Goal: Task Accomplishment & Management: Manage account settings

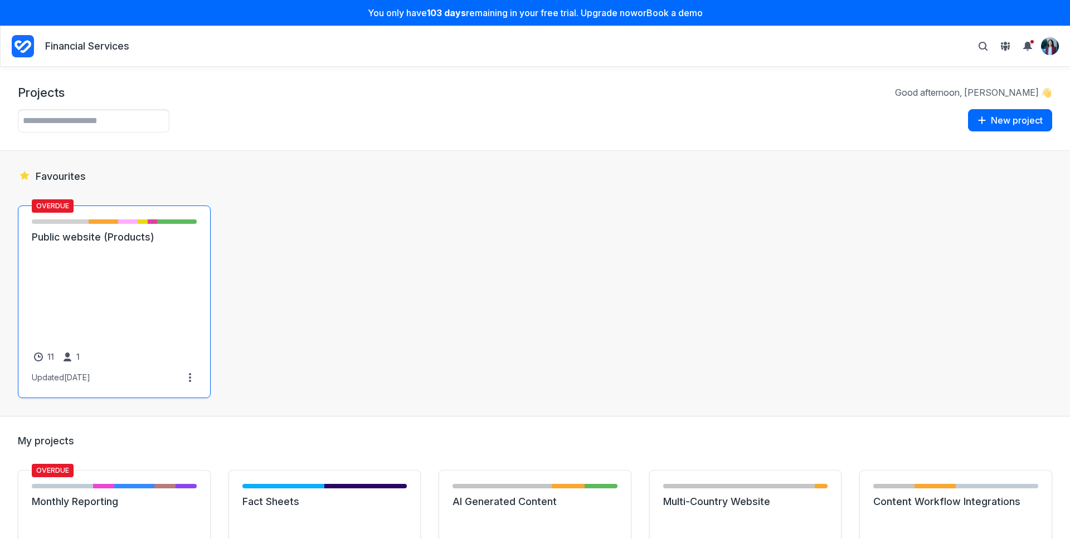
click at [125, 244] on link "Public website (Products)" at bounding box center [114, 237] width 165 height 13
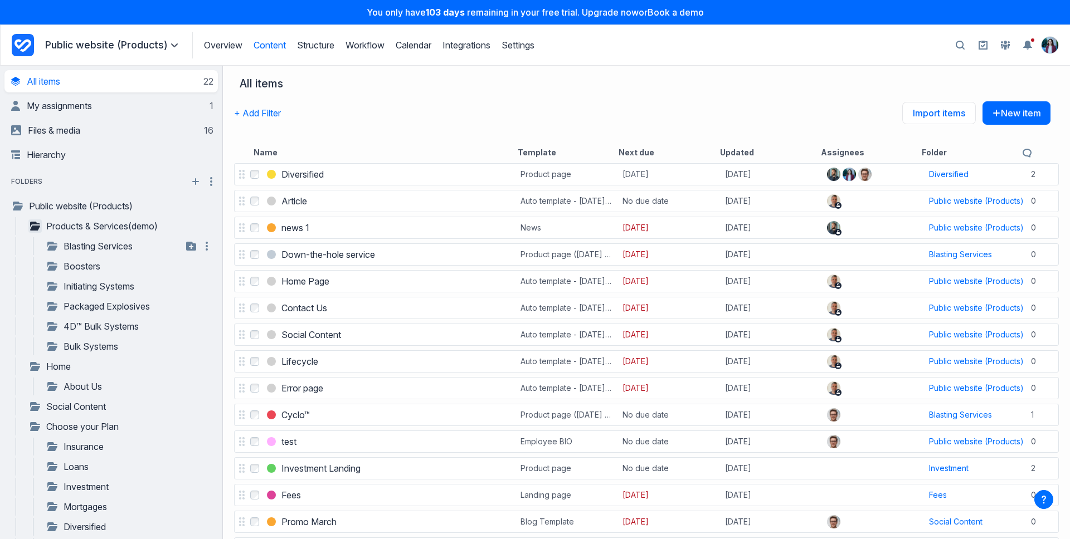
click at [35, 230] on icon "button" at bounding box center [35, 226] width 10 height 9
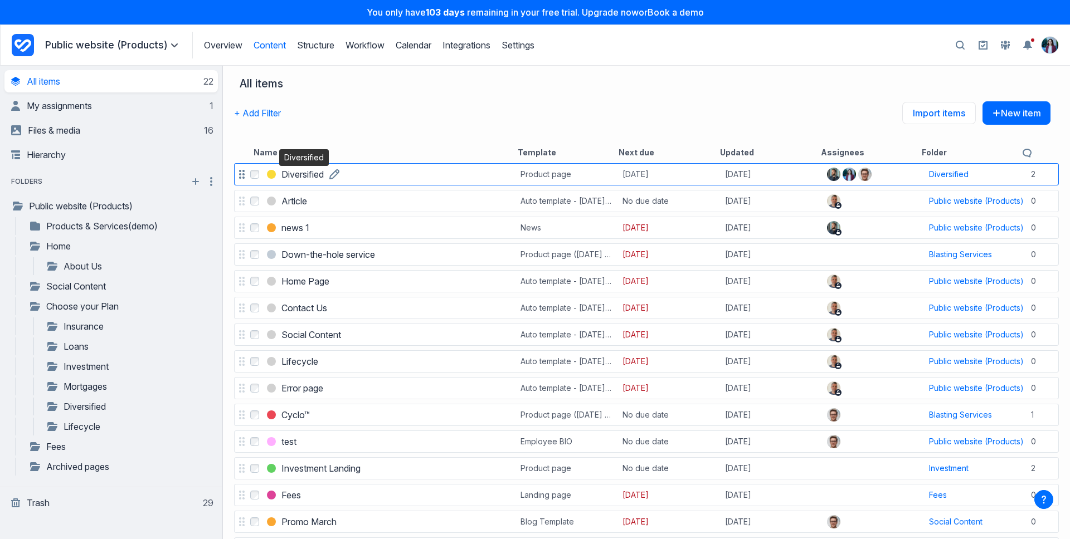
click at [315, 173] on h3 "Diversified" at bounding box center [302, 174] width 42 height 13
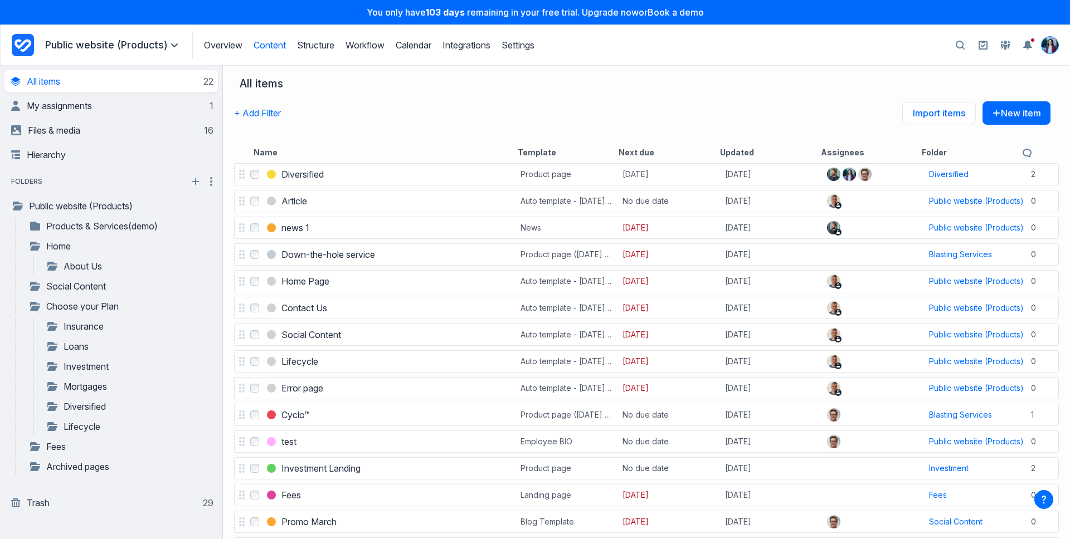
click at [1051, 37] on img "View profile menu" at bounding box center [1050, 45] width 17 height 17
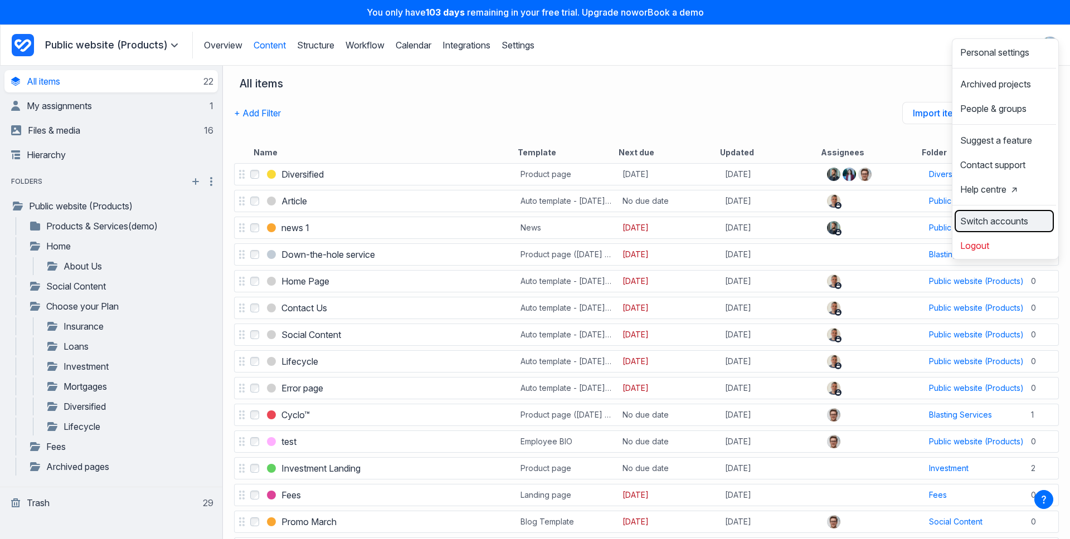
click at [988, 226] on span "Switch accounts" at bounding box center [994, 221] width 68 height 9
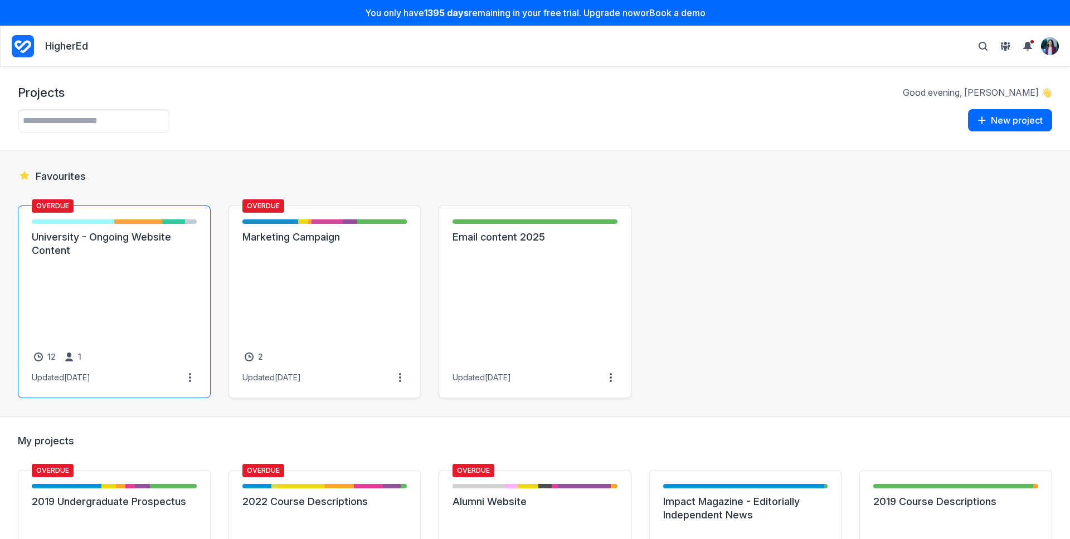
click at [141, 257] on link "University - Ongoing Website Content" at bounding box center [114, 244] width 165 height 27
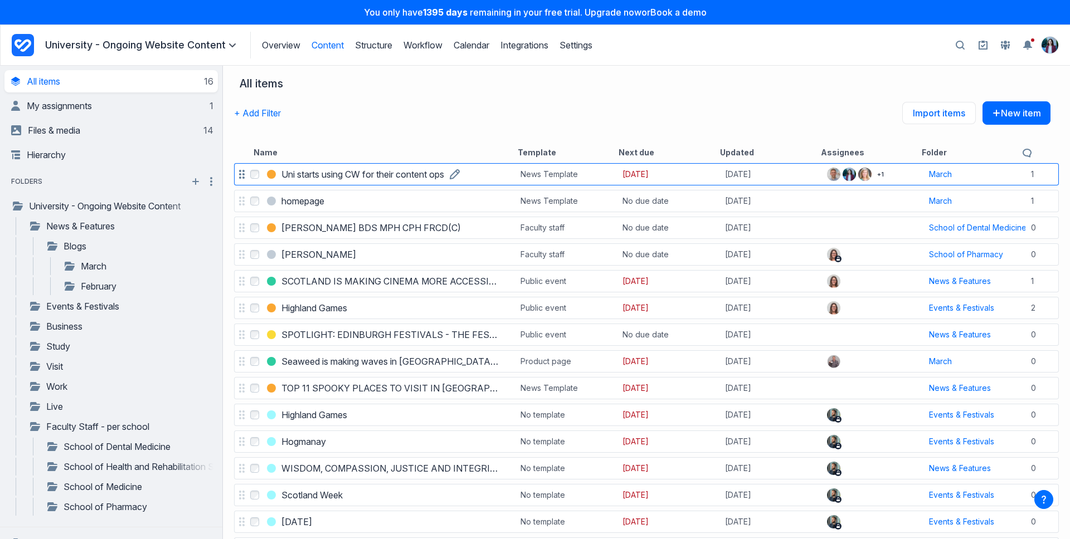
click at [358, 178] on h3 "Uni starts using CW for their content ops" at bounding box center [362, 174] width 163 height 13
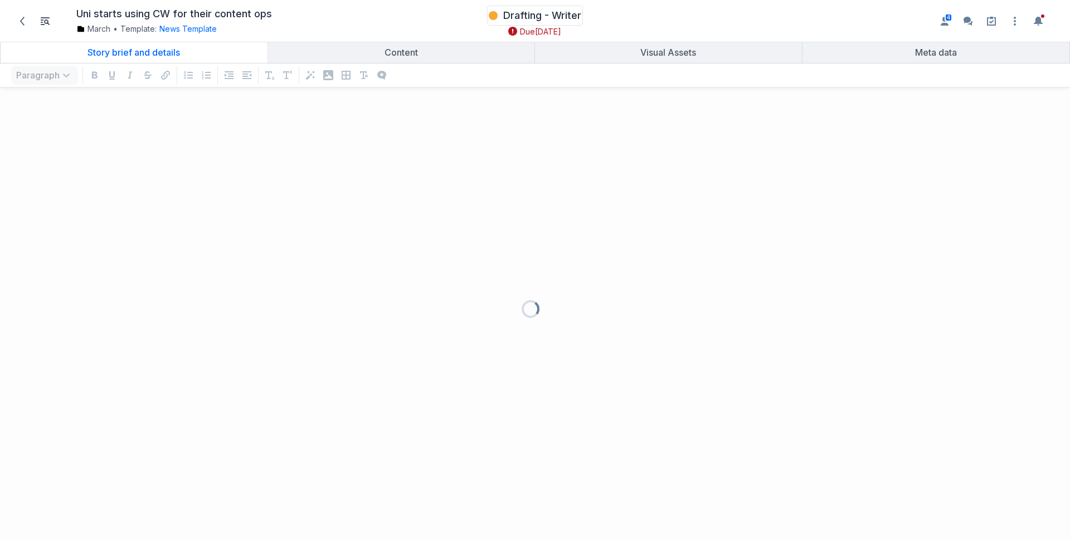
click at [527, 7] on div "Drafting - Writer" at bounding box center [535, 15] width 93 height 17
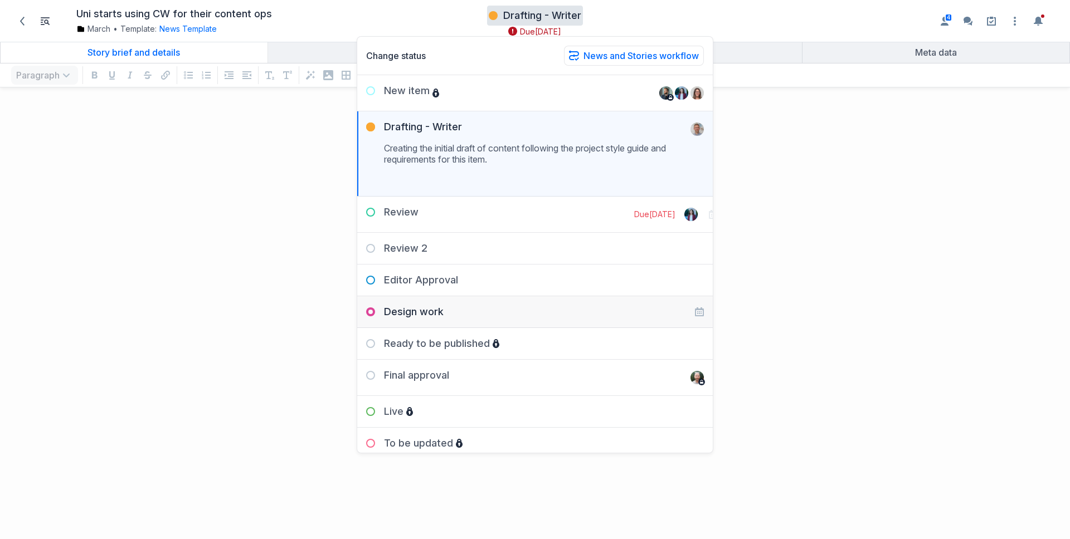
scroll to position [421, 1062]
click at [425, 250] on div "Review 2" at bounding box center [392, 248] width 70 height 13
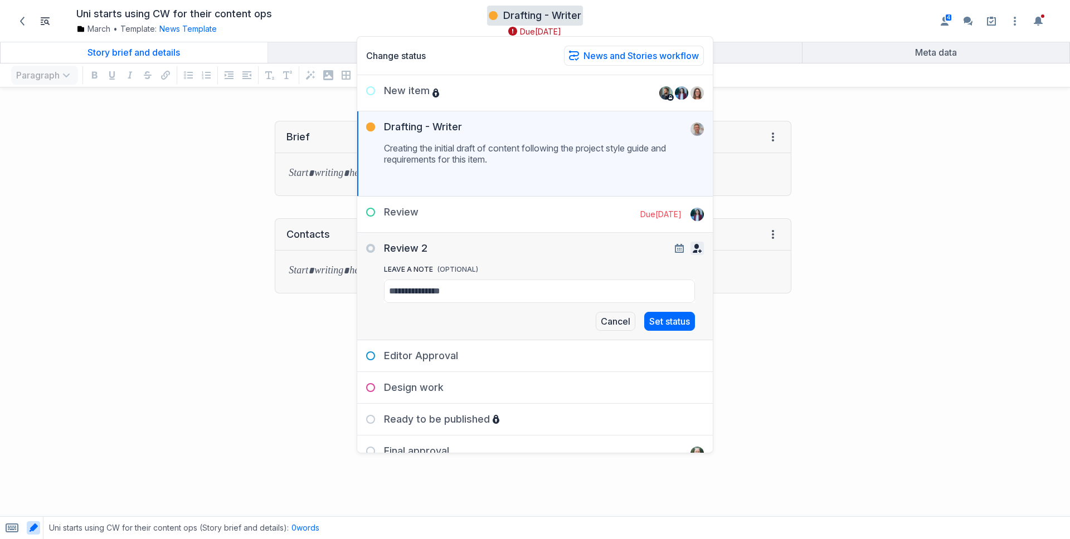
click at [693, 251] on icon "button" at bounding box center [697, 248] width 9 height 9
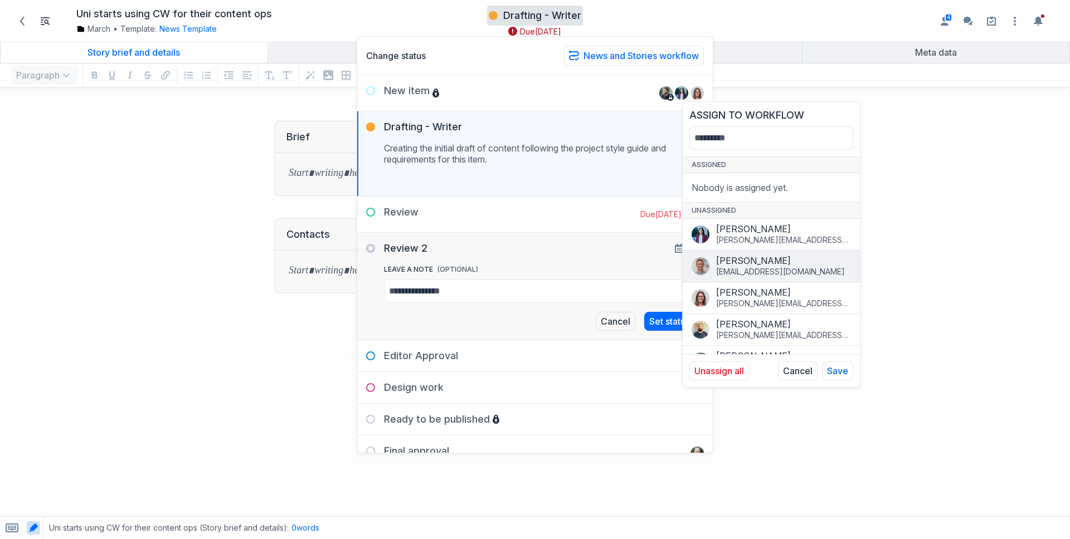
click at [748, 265] on div "Angus Edwardson" at bounding box center [783, 260] width 135 height 11
click at [839, 371] on button "Save" at bounding box center [837, 371] width 31 height 19
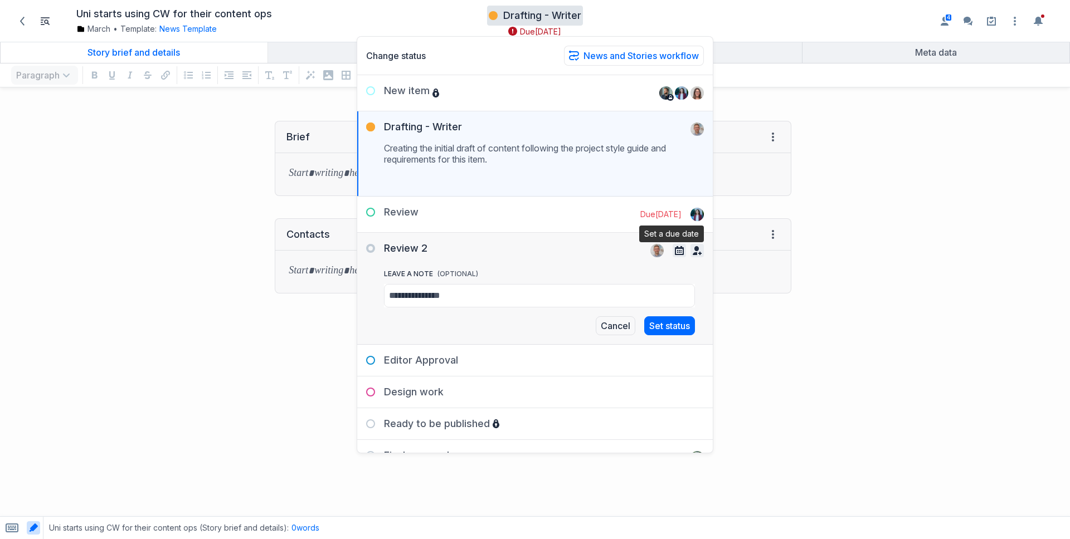
click at [675, 248] on icon "button" at bounding box center [679, 250] width 9 height 9
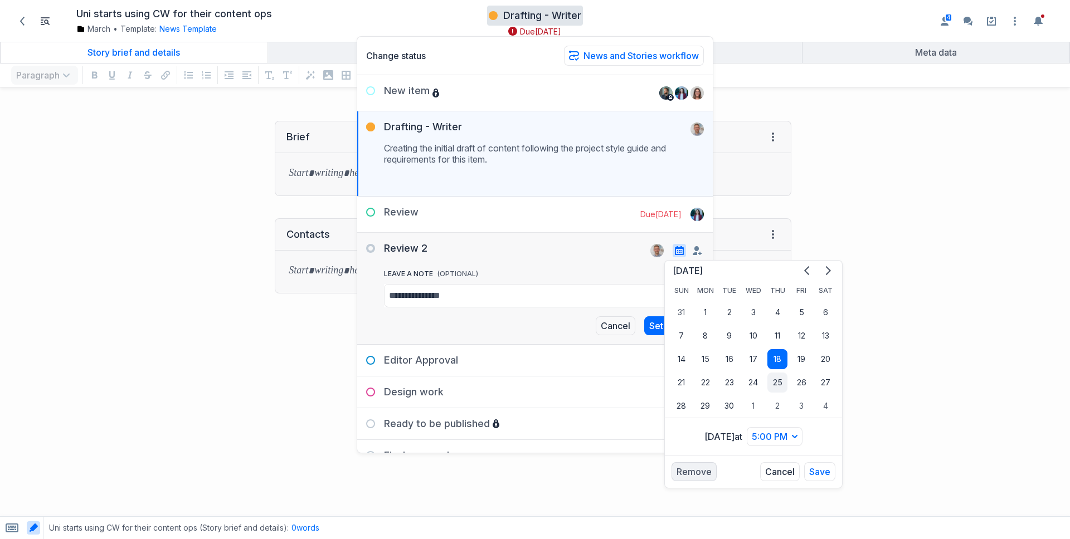
click at [783, 377] on button "25" at bounding box center [777, 383] width 20 height 20
click at [818, 468] on button "Save" at bounding box center [819, 472] width 31 height 19
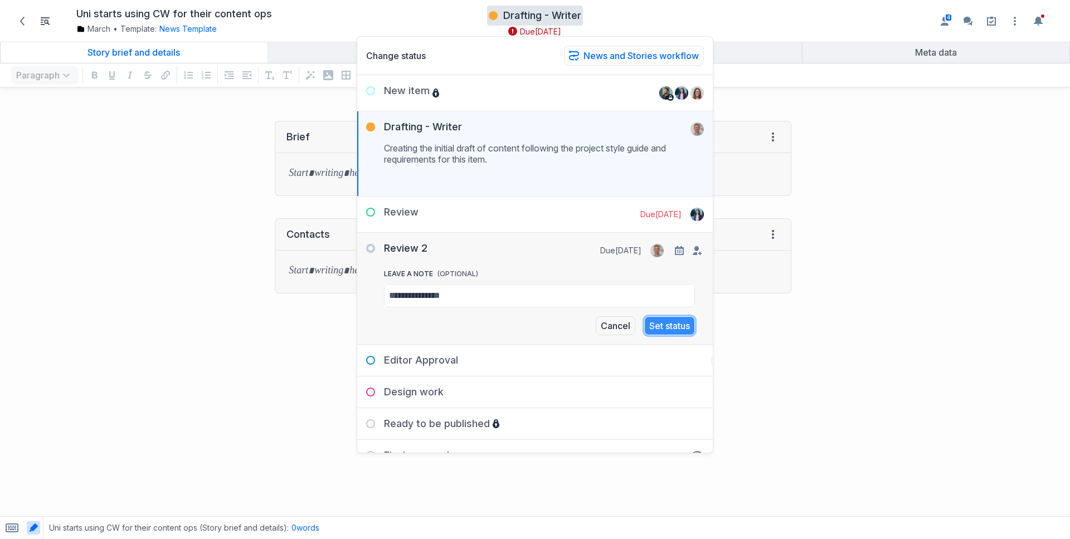
click at [656, 323] on button "Set status" at bounding box center [669, 326] width 51 height 19
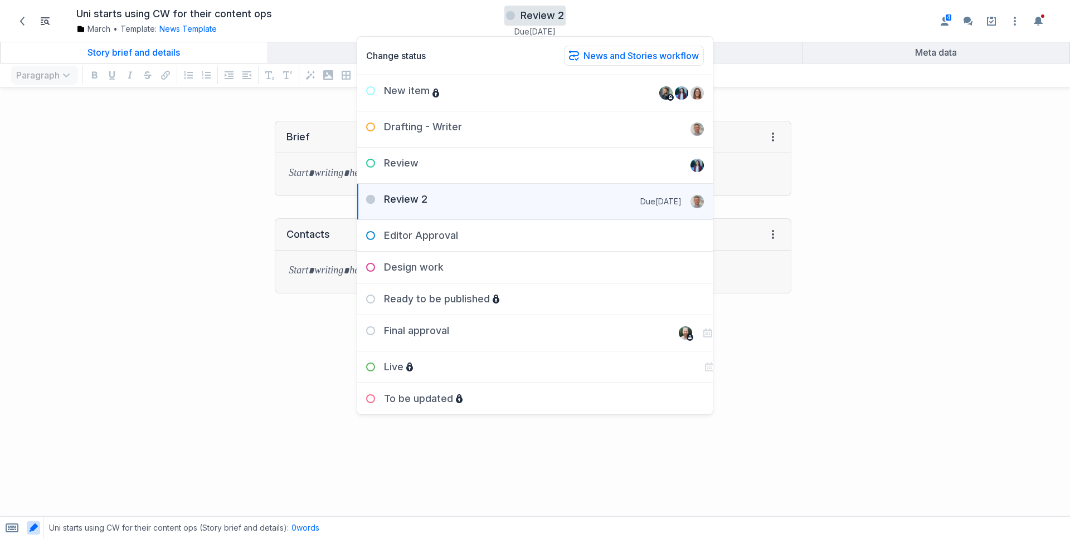
click at [209, 202] on div "Brief View HTML View history → Tab to insert Enter a prompt Submit" at bounding box center [401, 159] width 791 height 98
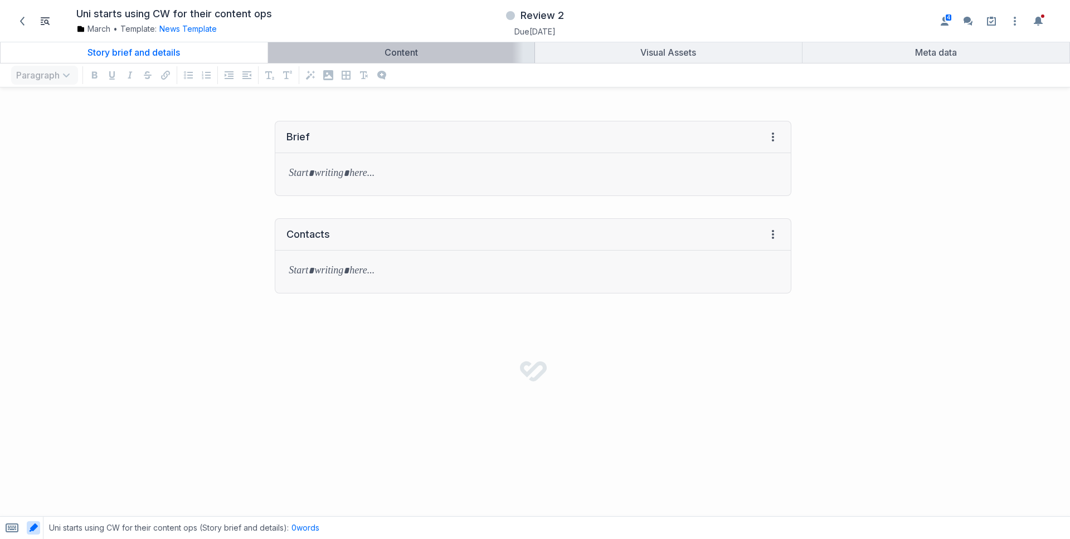
click at [359, 47] on div "Content" at bounding box center [402, 52] width 258 height 11
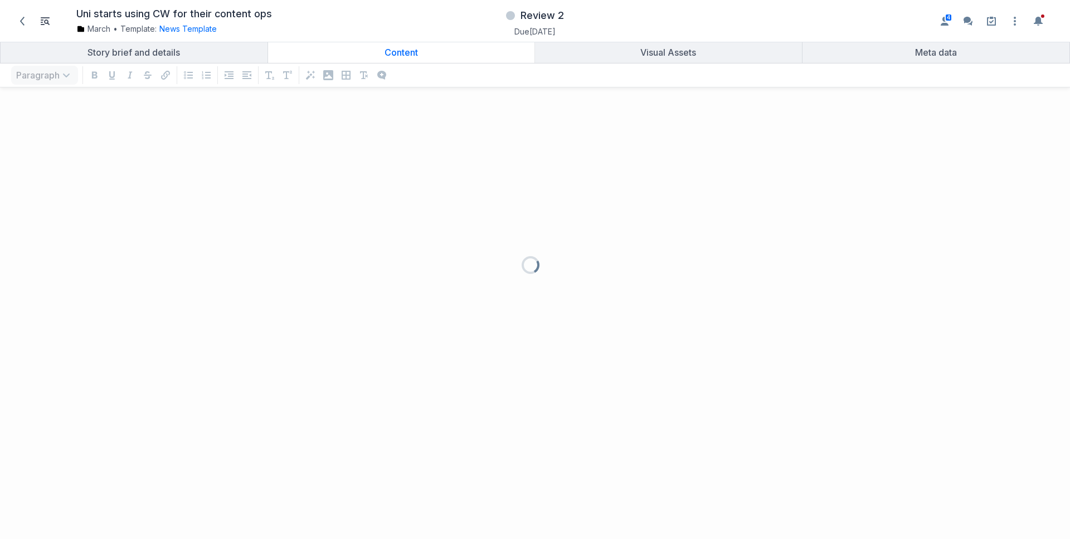
scroll to position [421, 1053]
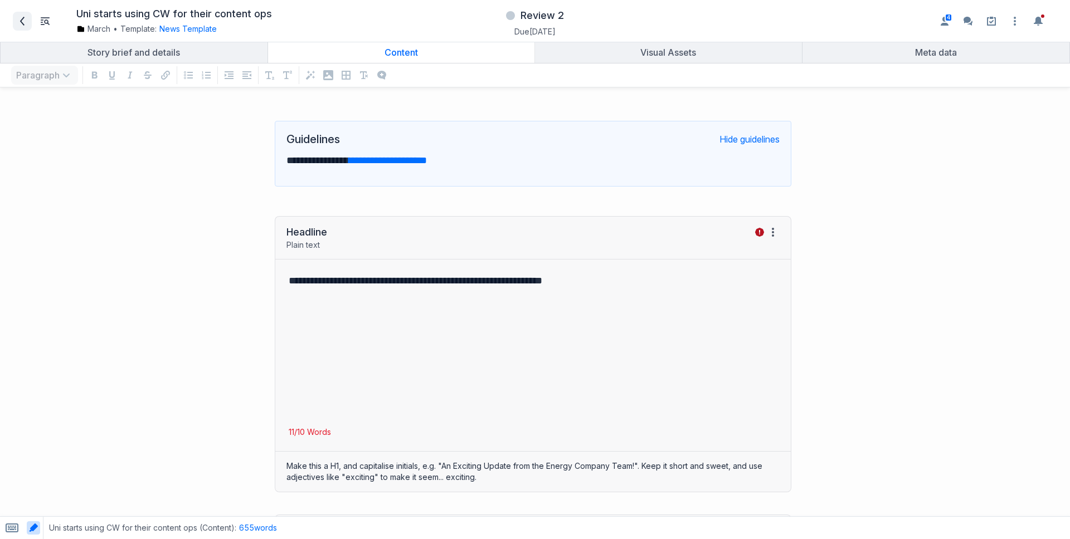
click at [21, 23] on icon at bounding box center [22, 21] width 9 height 9
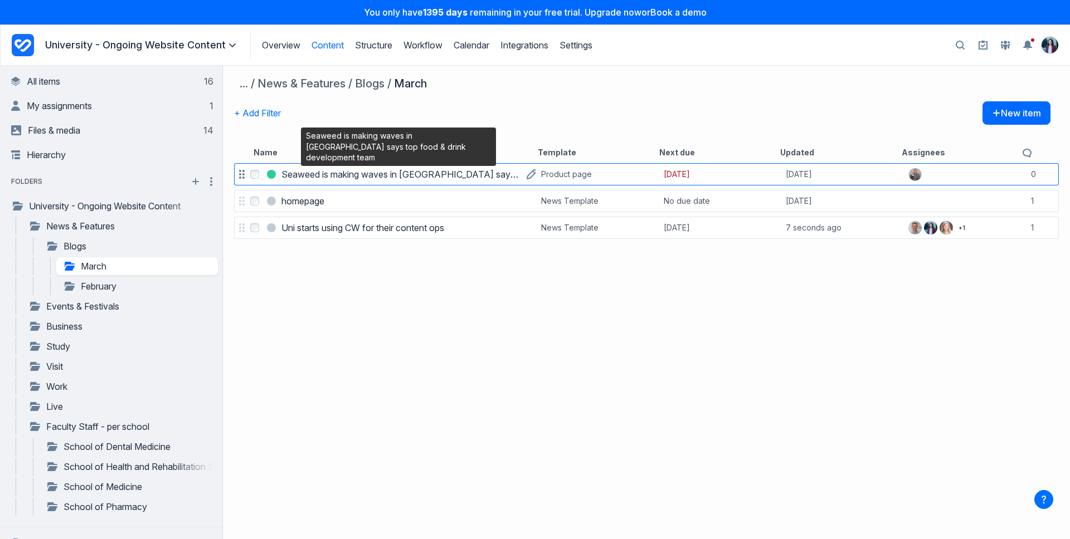
click at [304, 181] on h3 "Seaweed is making waves in Scotland says top food & drink development team" at bounding box center [401, 174] width 240 height 13
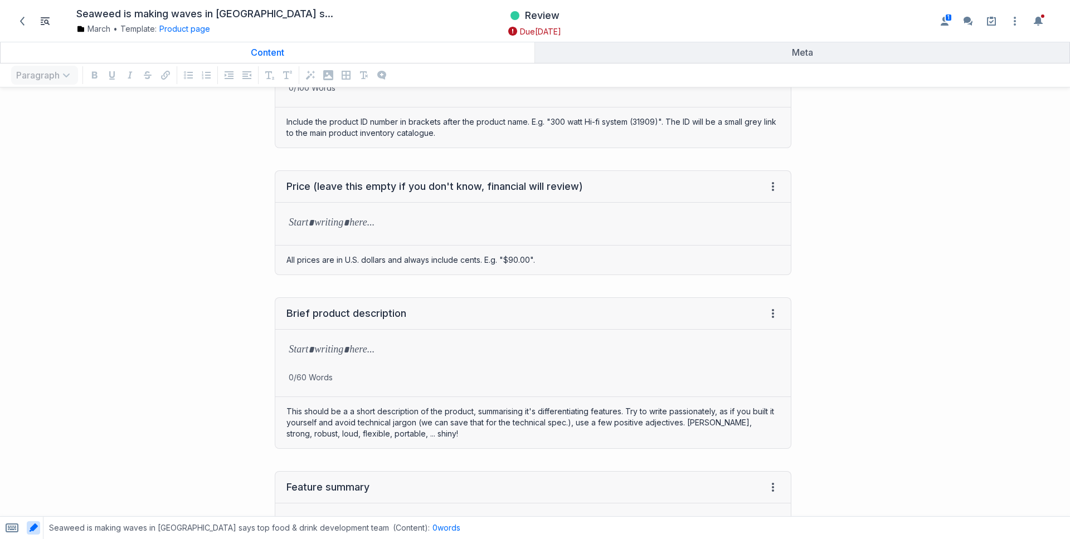
scroll to position [244, 0]
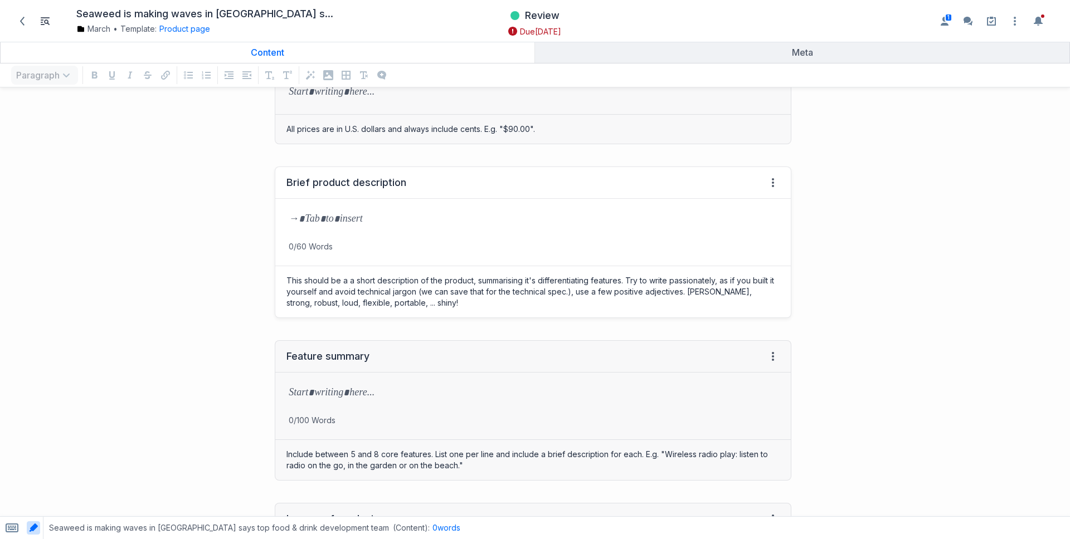
click at [417, 237] on div "grid" at bounding box center [532, 220] width 515 height 42
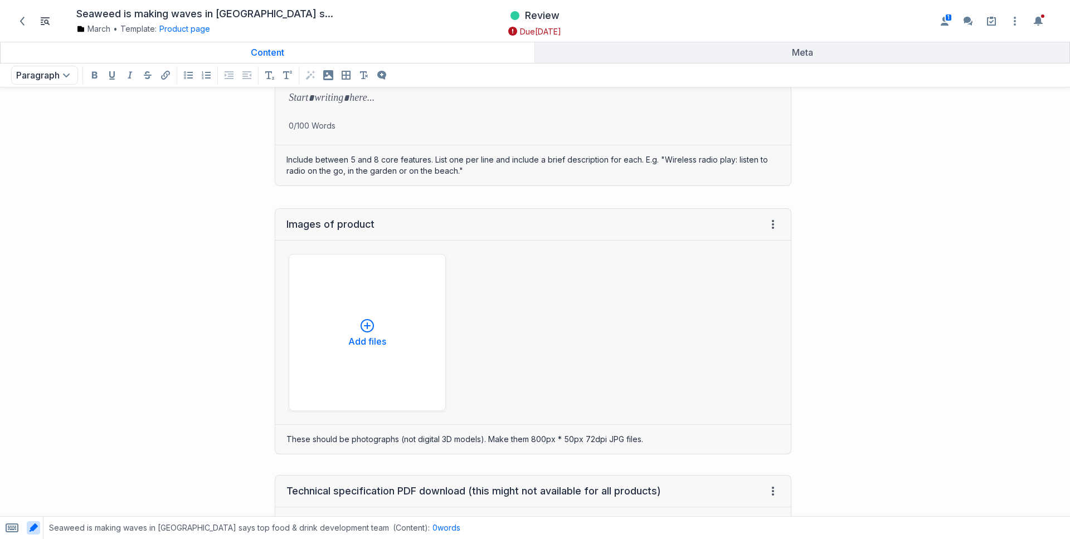
scroll to position [750, 0]
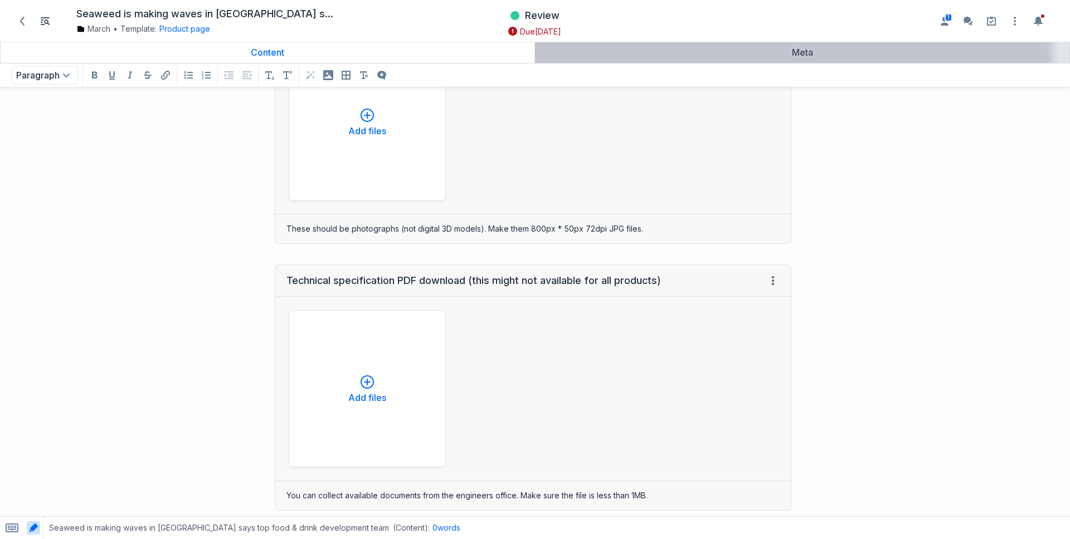
click at [762, 56] on div "Meta" at bounding box center [802, 52] width 526 height 11
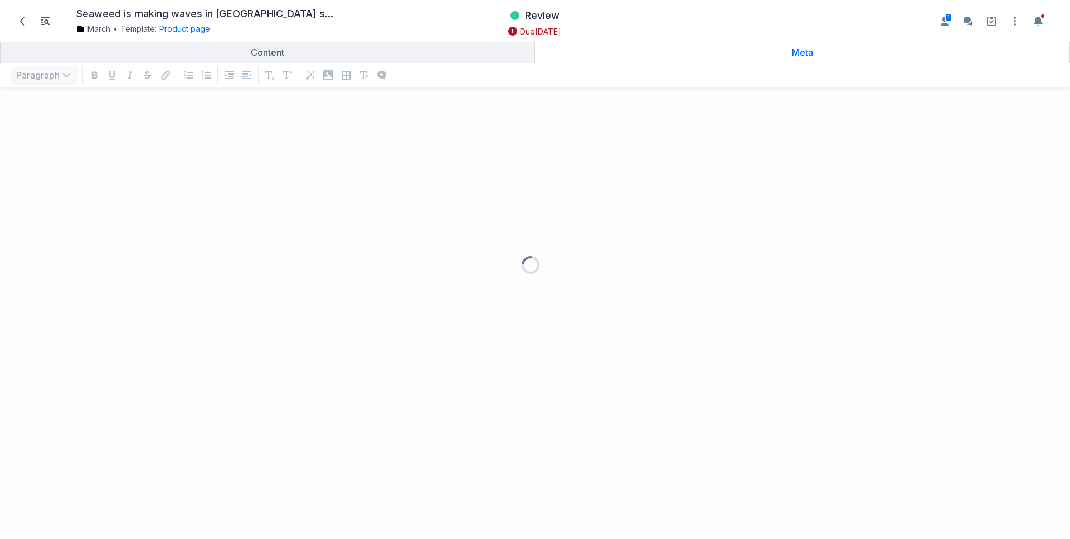
scroll to position [421, 1053]
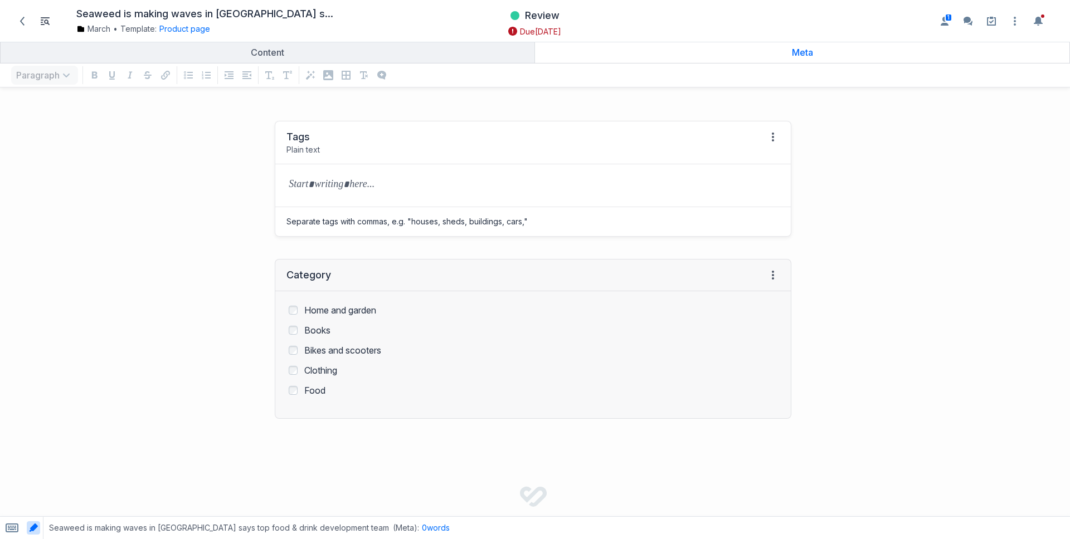
drag, startPoint x: 351, startPoint y: 194, endPoint x: 291, endPoint y: 191, distance: 59.7
click at [291, 191] on div "grid" at bounding box center [532, 185] width 515 height 42
click at [550, 19] on span "Review" at bounding box center [542, 15] width 35 height 13
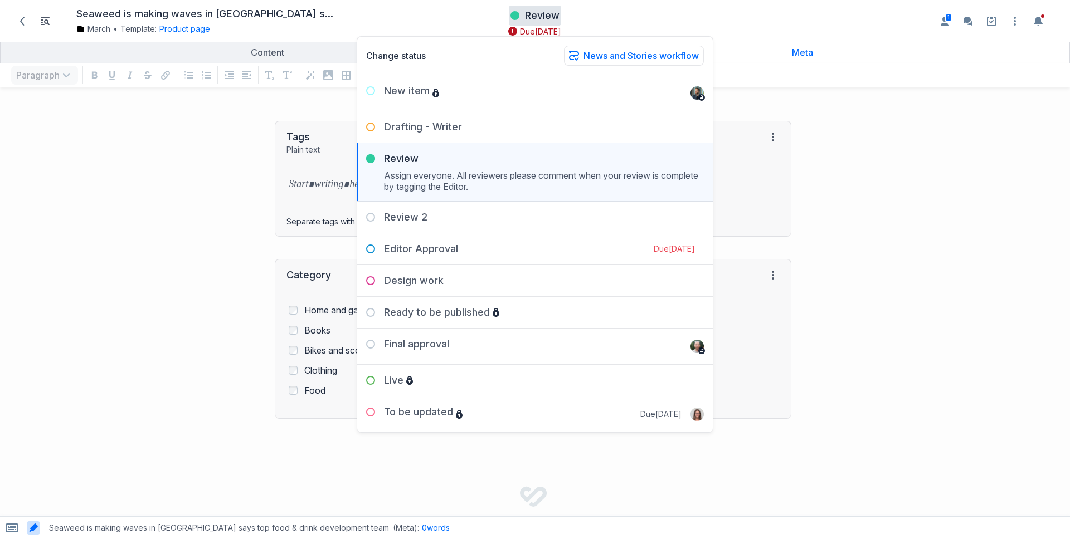
click at [897, 128] on div at bounding box center [937, 359] width 268 height 499
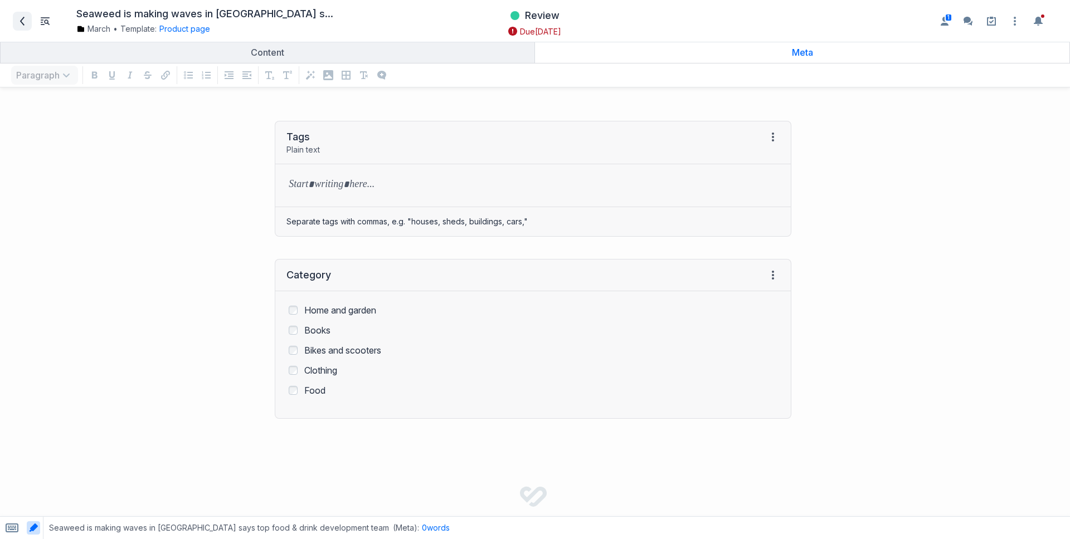
click at [15, 20] on span at bounding box center [22, 21] width 18 height 18
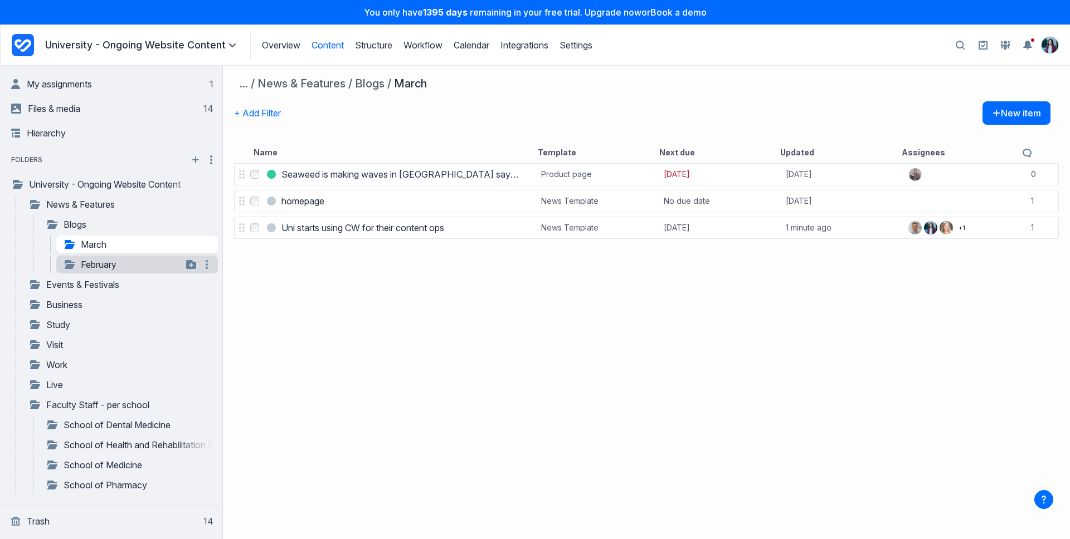
scroll to position [24, 0]
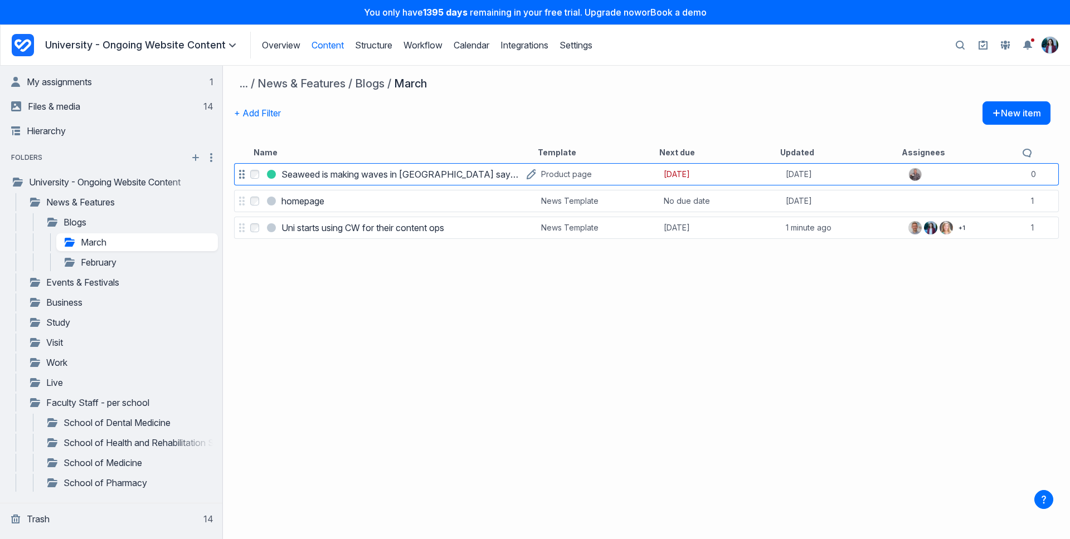
click at [292, 173] on h3 "Seaweed is making waves in Scotland says top food & drink development team" at bounding box center [401, 174] width 240 height 13
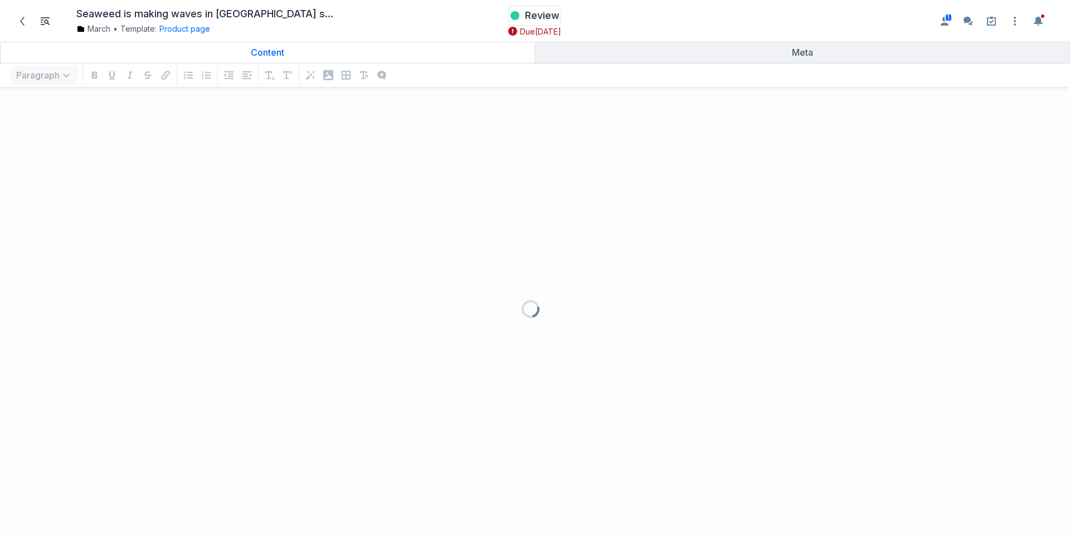
click at [548, 18] on span "Review" at bounding box center [542, 15] width 35 height 13
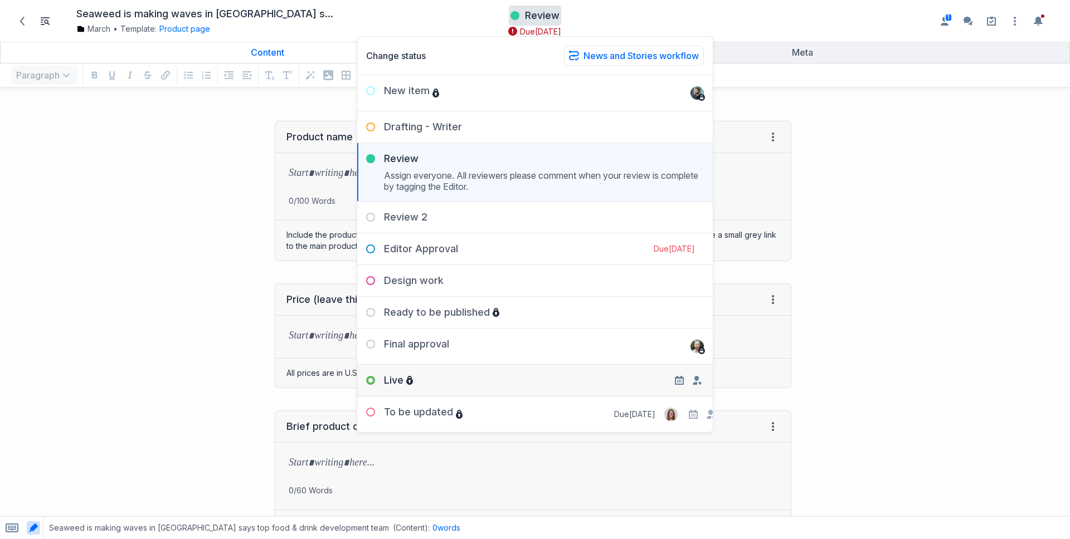
scroll to position [421, 1053]
click at [469, 377] on div "Live" at bounding box center [535, 376] width 356 height 22
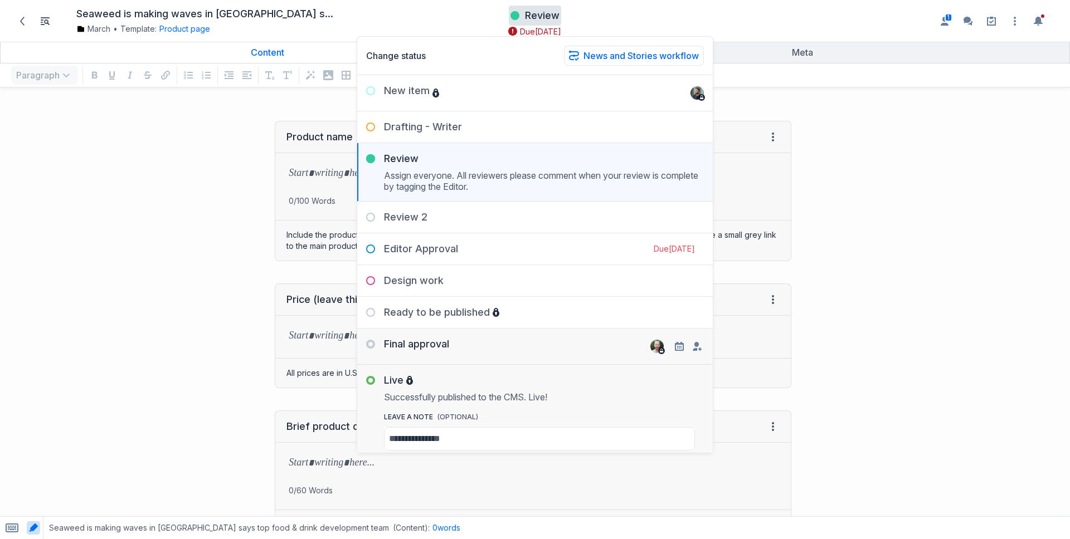
click at [466, 343] on div "Final approval" at bounding box center [535, 342] width 356 height 27
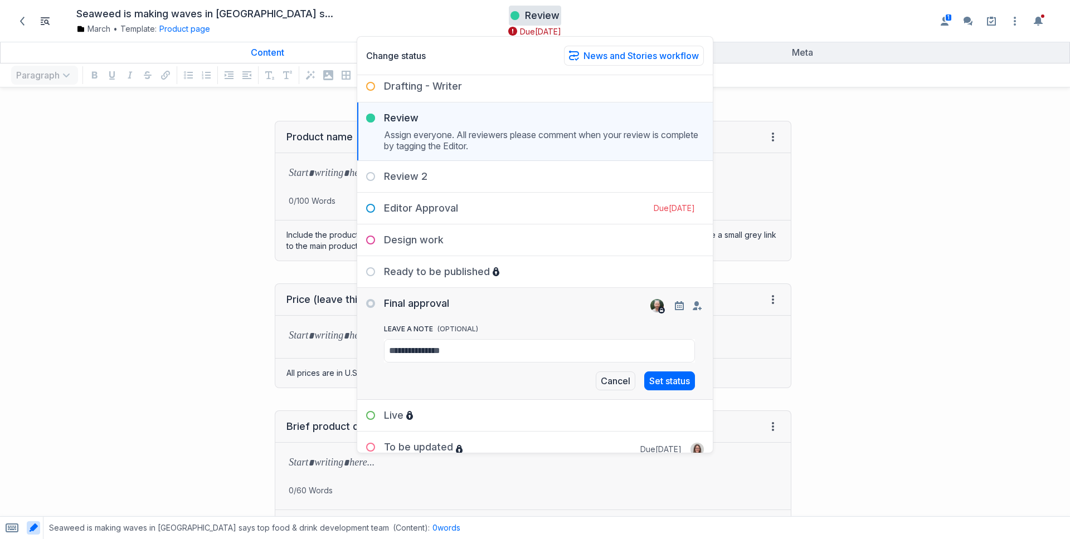
scroll to position [55, 0]
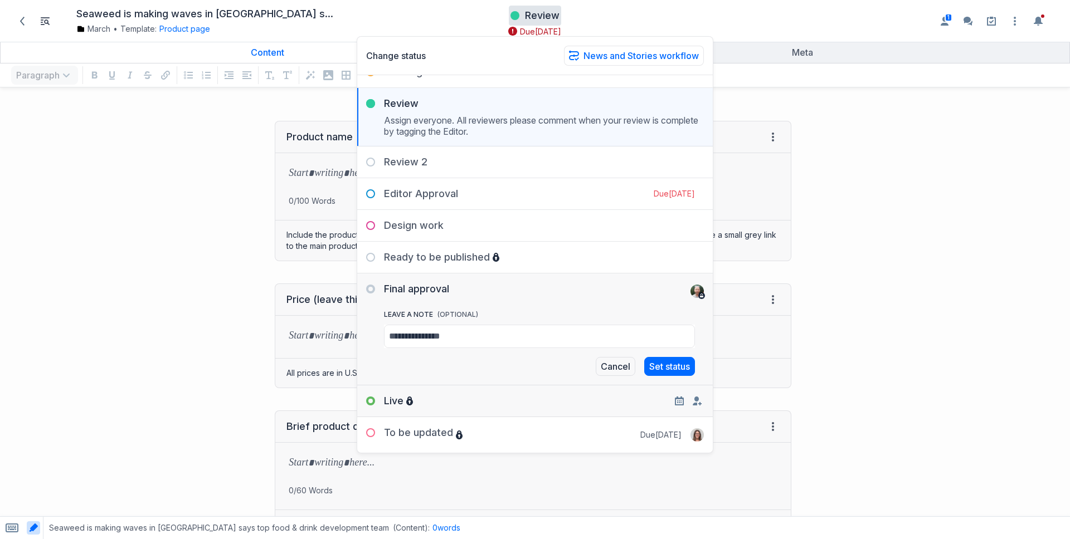
click at [437, 393] on div "Live" at bounding box center [535, 397] width 356 height 22
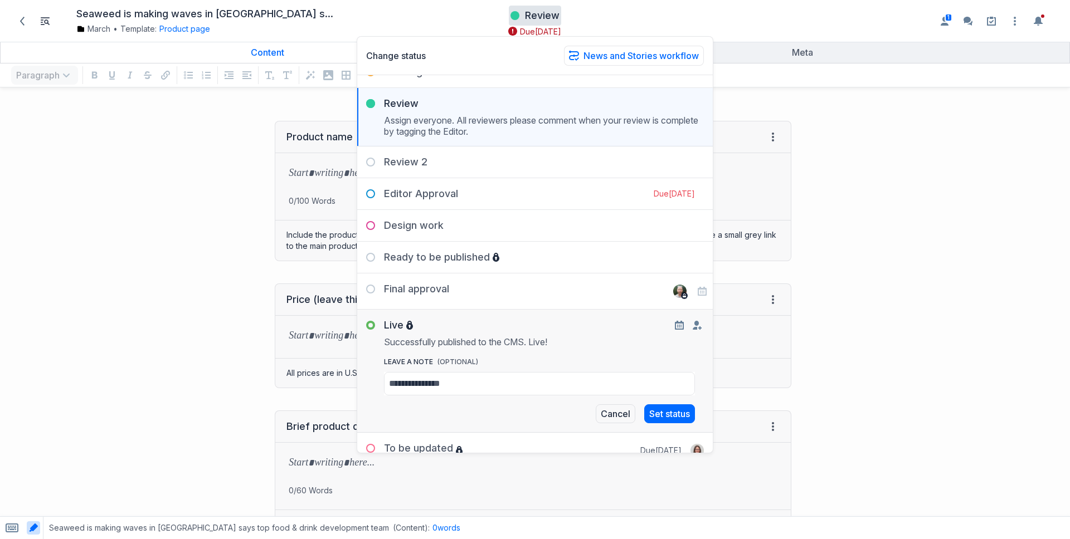
click at [483, 285] on div "Final approval" at bounding box center [535, 287] width 356 height 27
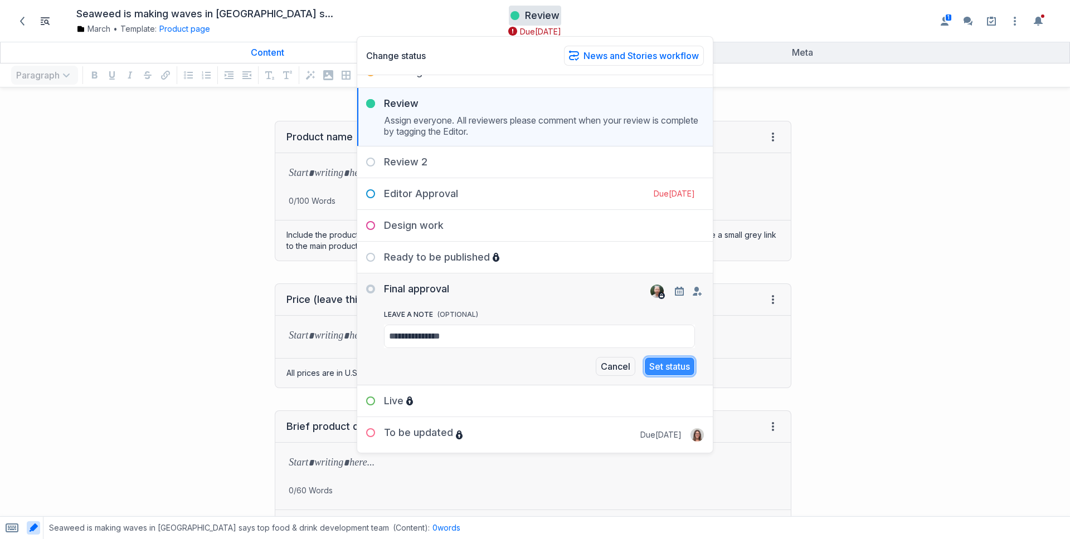
click at [653, 366] on button "Set status" at bounding box center [669, 366] width 51 height 19
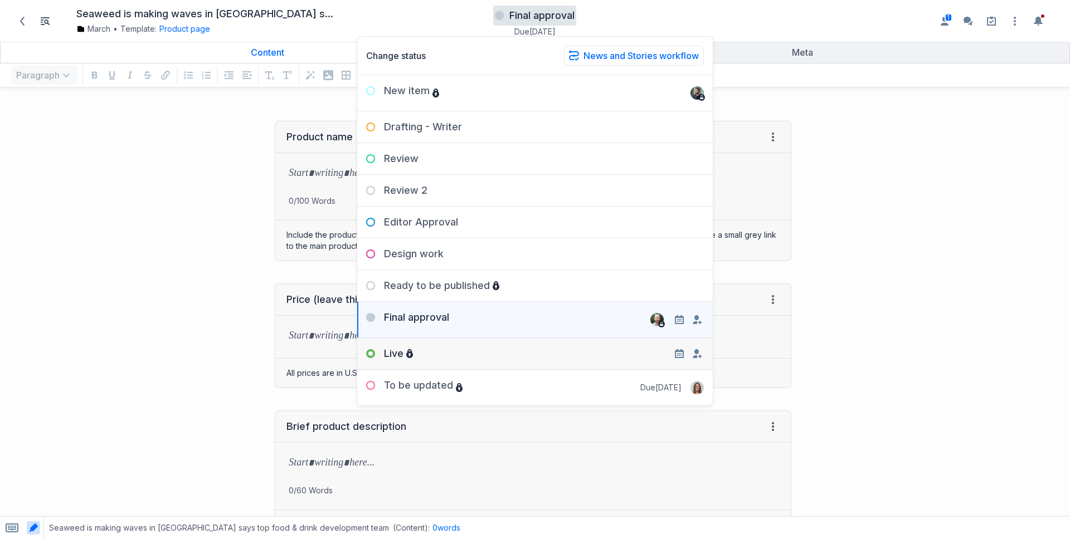
click at [650, 347] on div "Live" at bounding box center [535, 349] width 356 height 22
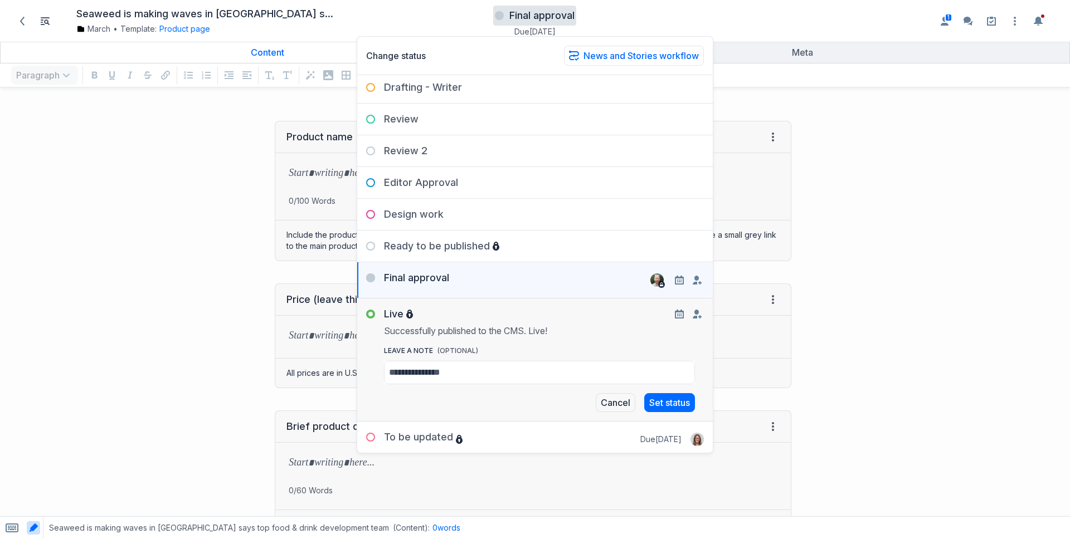
scroll to position [44, 0]
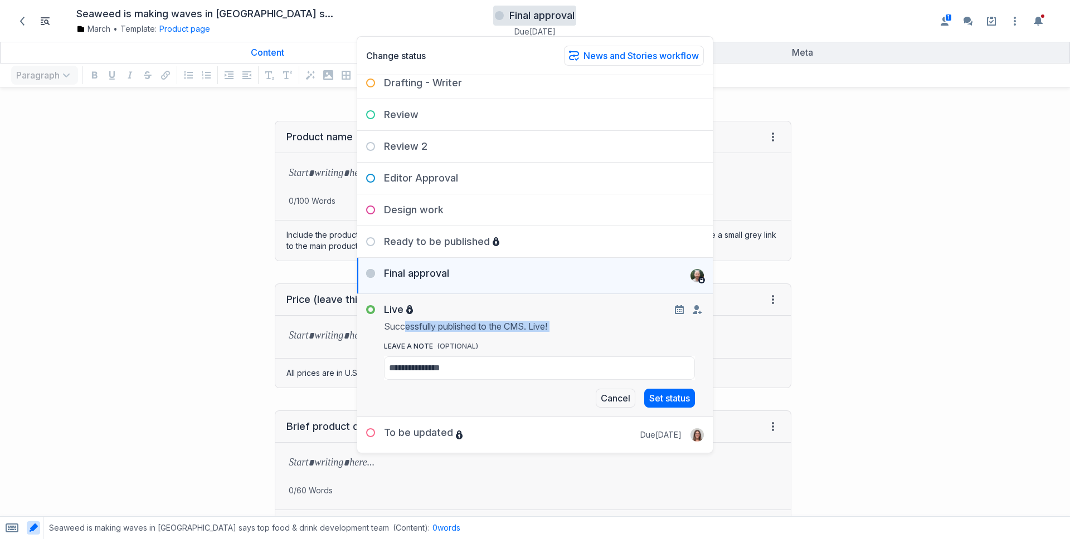
drag, startPoint x: 403, startPoint y: 329, endPoint x: 517, endPoint y: 332, distance: 113.7
click at [517, 332] on div "Successfully published to the CMS. Live! leave a Note (OPTIONAL) i Cancel Set s…" at bounding box center [535, 362] width 356 height 91
click at [666, 392] on button "Set status" at bounding box center [669, 398] width 51 height 19
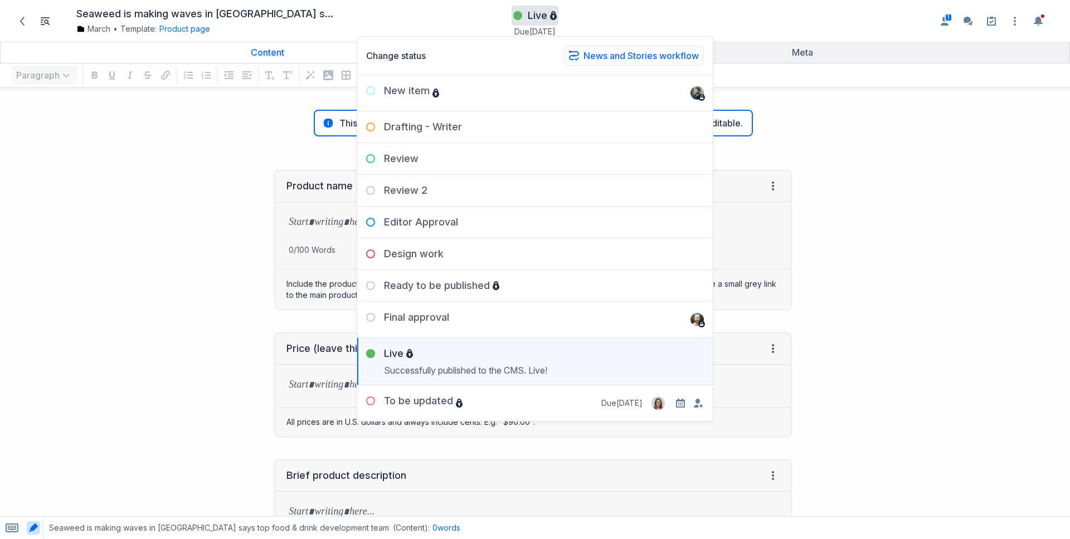
scroll to position [0, 0]
click at [420, 406] on div "To be updated" at bounding box center [409, 404] width 105 height 18
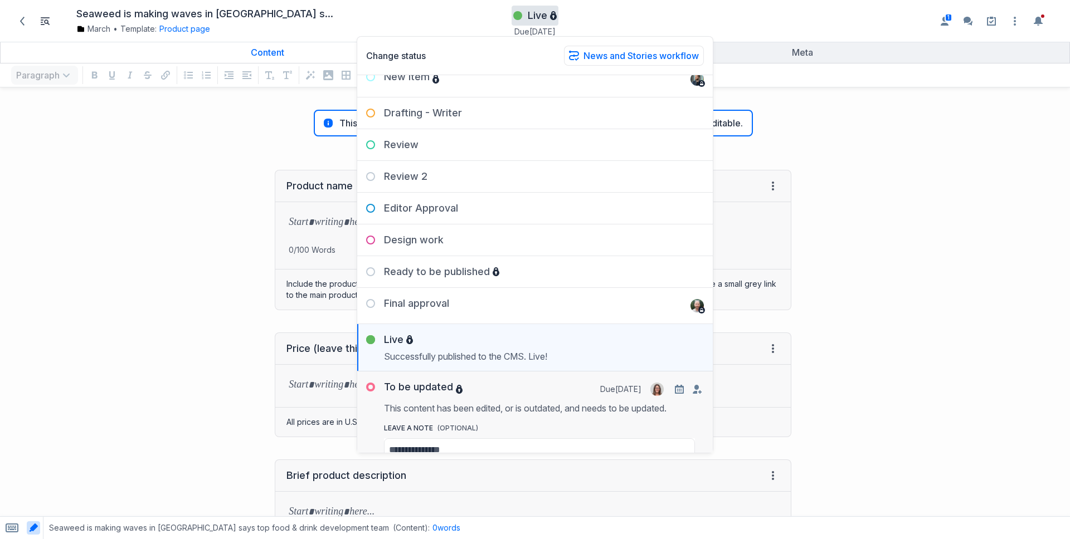
scroll to position [60, 0]
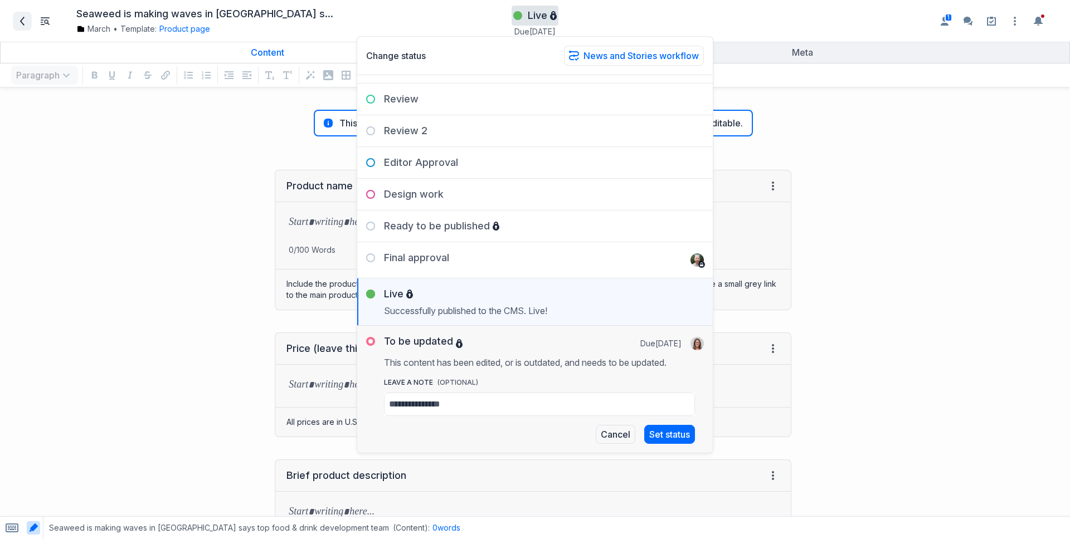
click at [21, 17] on icon at bounding box center [22, 21] width 9 height 9
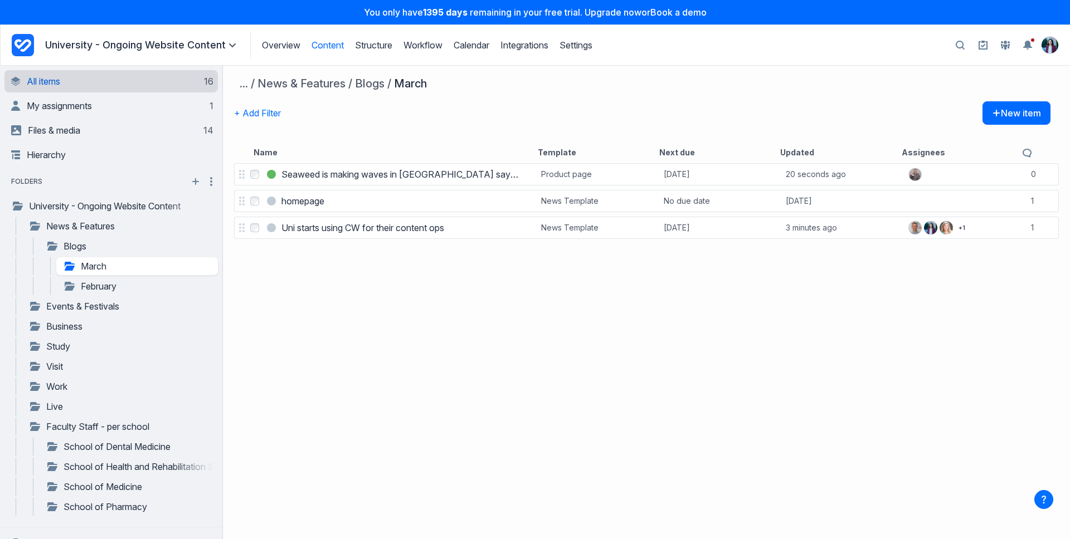
click at [177, 79] on link "All items 16" at bounding box center [112, 81] width 202 height 22
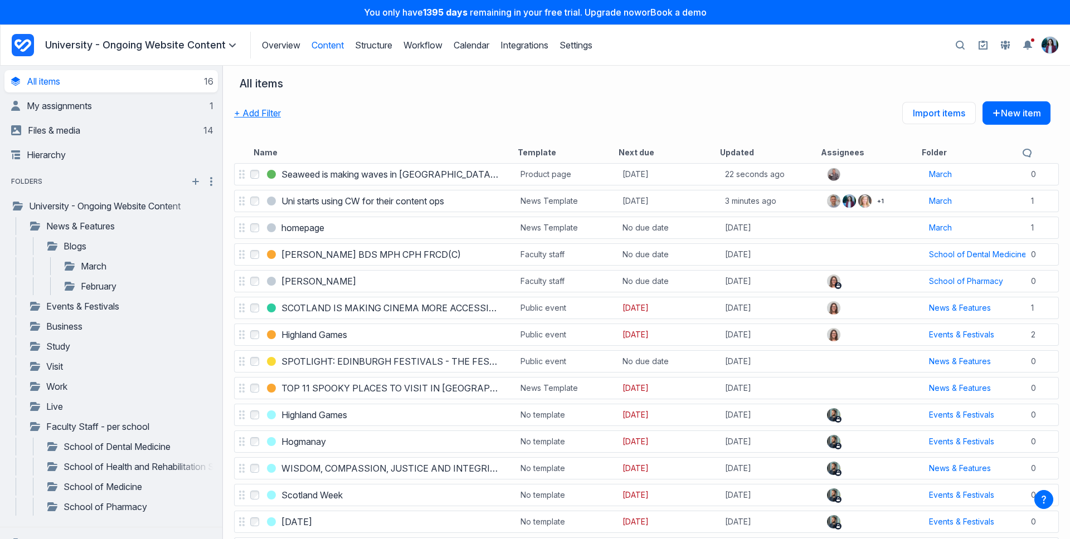
click at [261, 109] on button "+ Add Filter" at bounding box center [257, 112] width 47 height 23
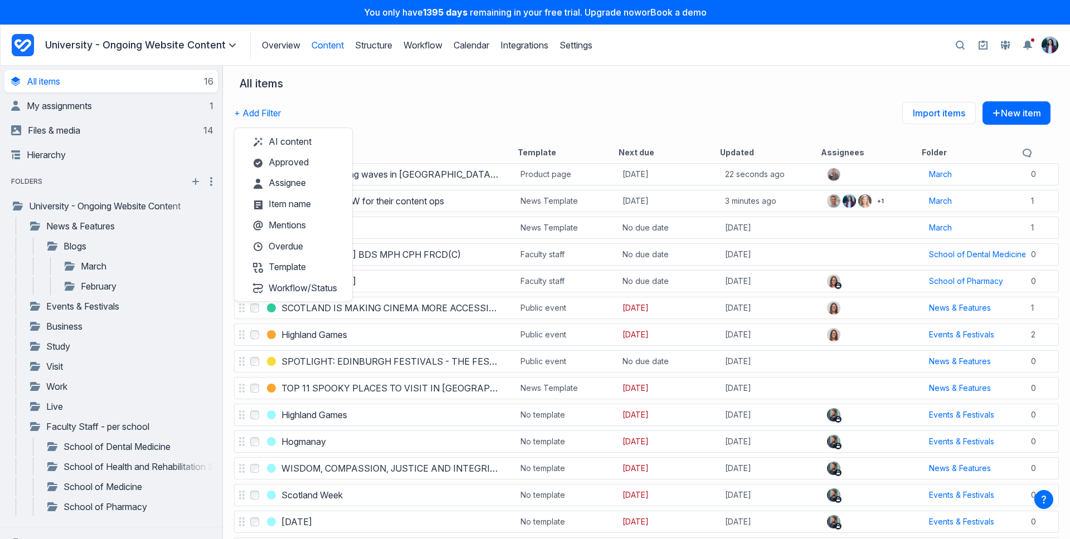
click at [482, 101] on div "+ Add Filter AI content Approved Assignee Item name Mentions Overdue Template W…" at bounding box center [642, 121] width 816 height 40
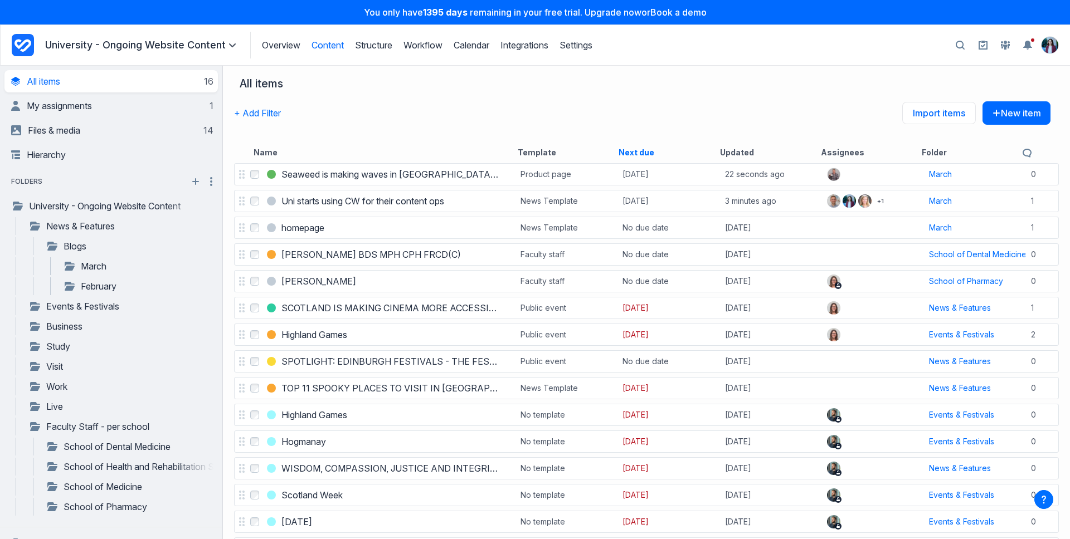
drag, startPoint x: 633, startPoint y: 152, endPoint x: 643, endPoint y: 156, distance: 11.0
click at [633, 152] on button "Next due" at bounding box center [637, 152] width 36 height 11
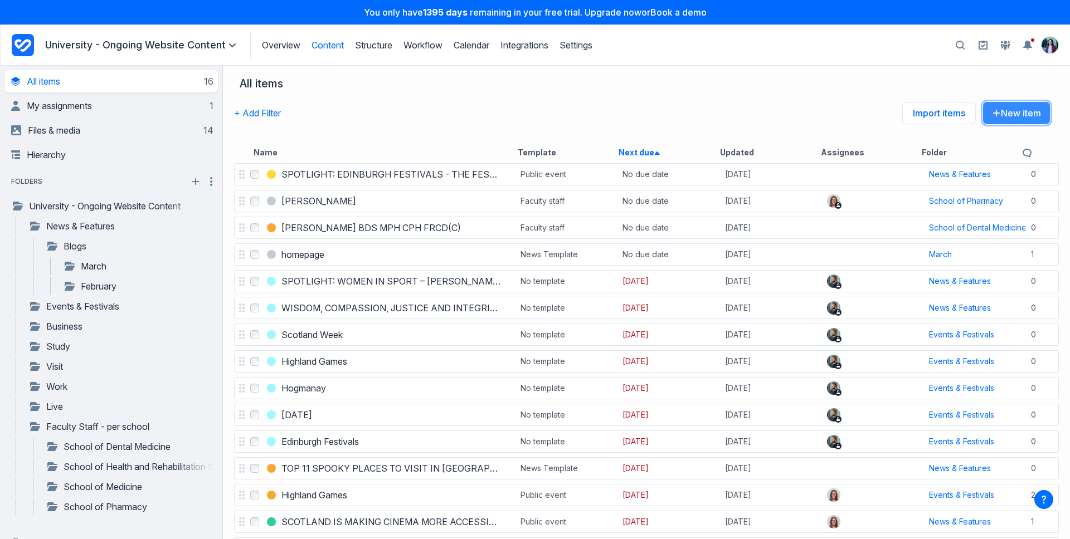
click at [1012, 107] on button "New item" at bounding box center [1017, 112] width 68 height 23
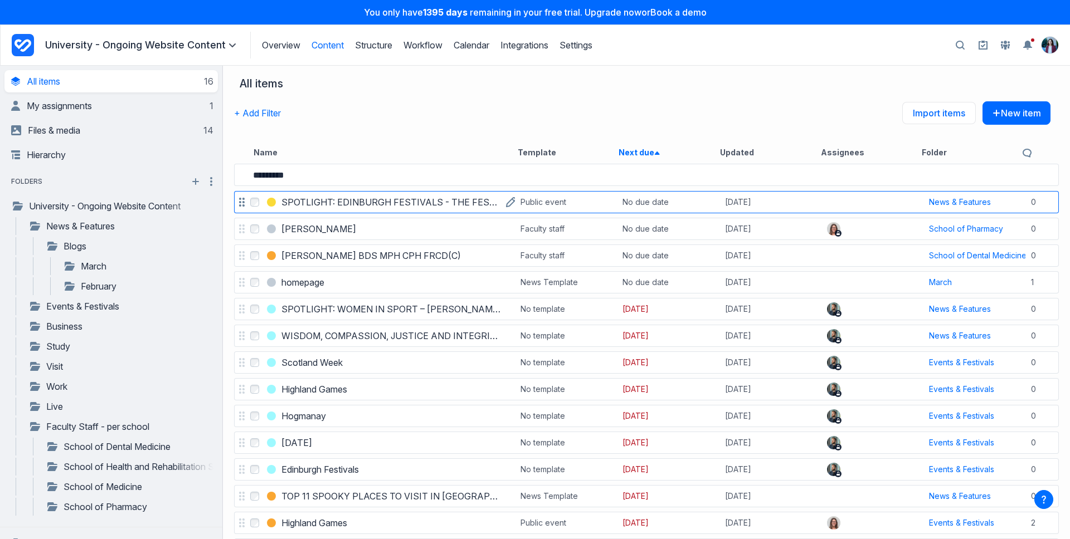
type input "*********"
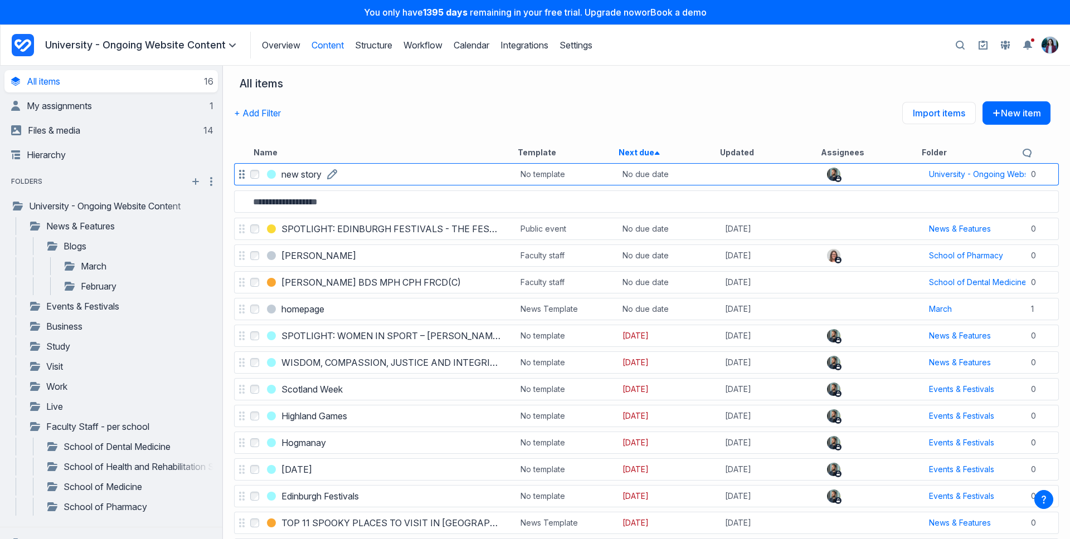
click at [292, 174] on h3 "new story" at bounding box center [301, 174] width 40 height 13
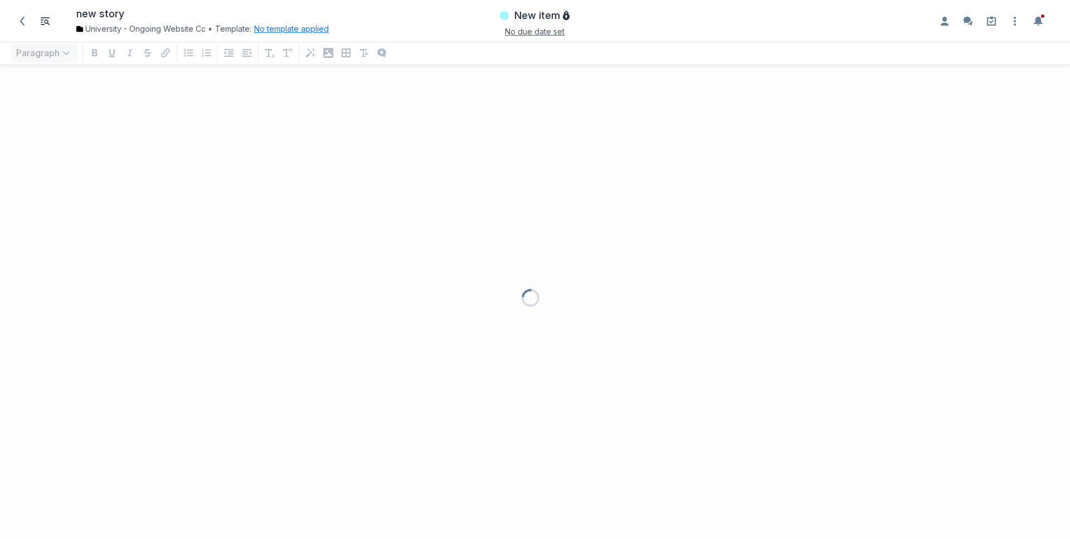
click at [269, 31] on button "No template applied" at bounding box center [291, 28] width 75 height 11
click at [328, 72] on button "Choose template Down icon" at bounding box center [334, 77] width 149 height 25
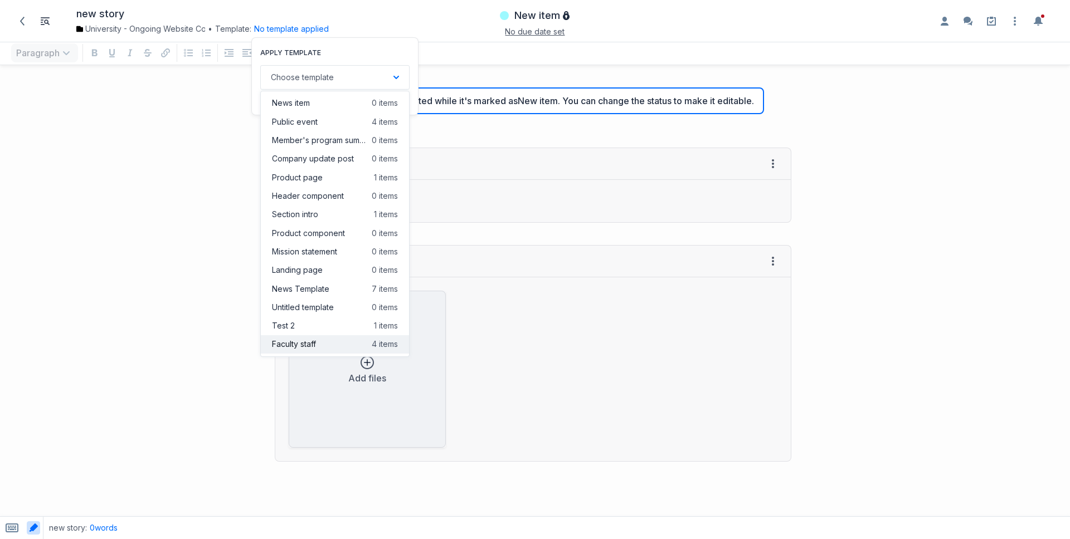
drag, startPoint x: 313, startPoint y: 333, endPoint x: 313, endPoint y: 341, distance: 7.8
click at [313, 341] on ul "News item 0 items Public event 4 items Member's program summary 0 items Company…" at bounding box center [334, 224] width 149 height 266
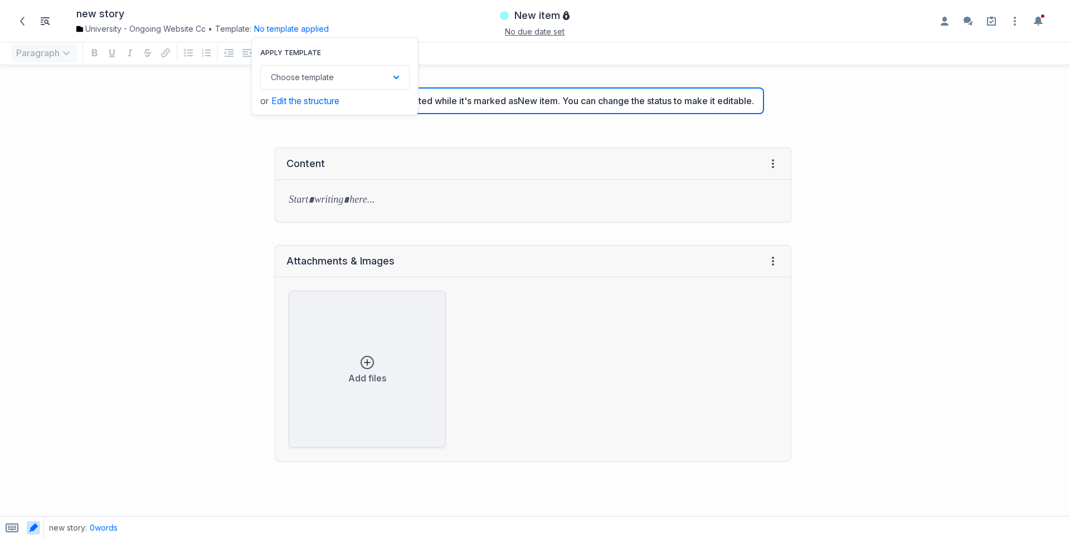
click at [313, 341] on div "Add files" at bounding box center [367, 369] width 157 height 157
click at [284, 35] on div "new story University - Ongoing Website Content • Template: No template applied …" at bounding box center [183, 21] width 352 height 31
click at [291, 31] on button "No template applied" at bounding box center [291, 28] width 75 height 11
click at [341, 84] on button "Choose template Down icon" at bounding box center [334, 77] width 149 height 25
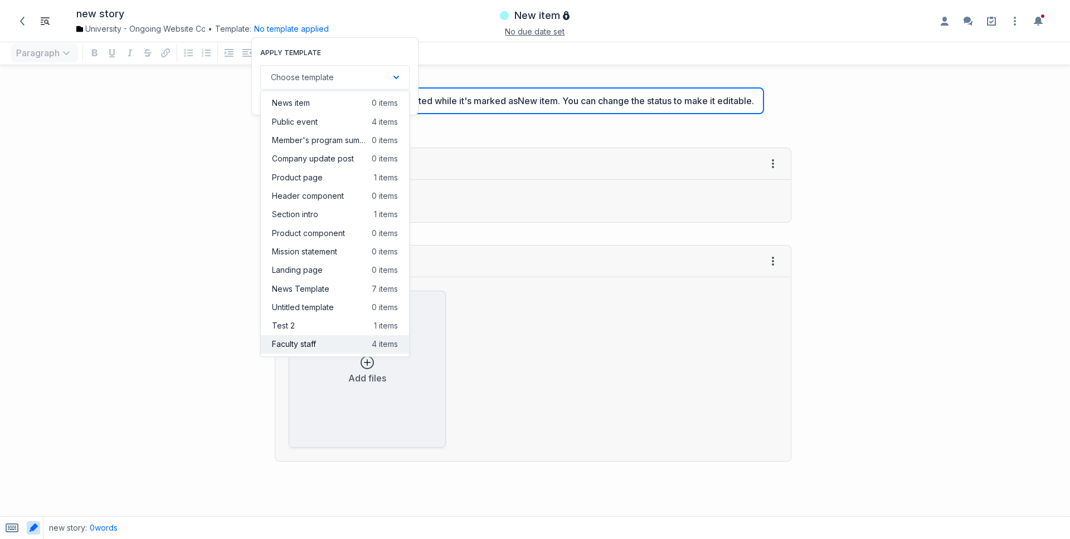
click at [320, 341] on button "Faculty staff 4 items" at bounding box center [335, 344] width 148 height 18
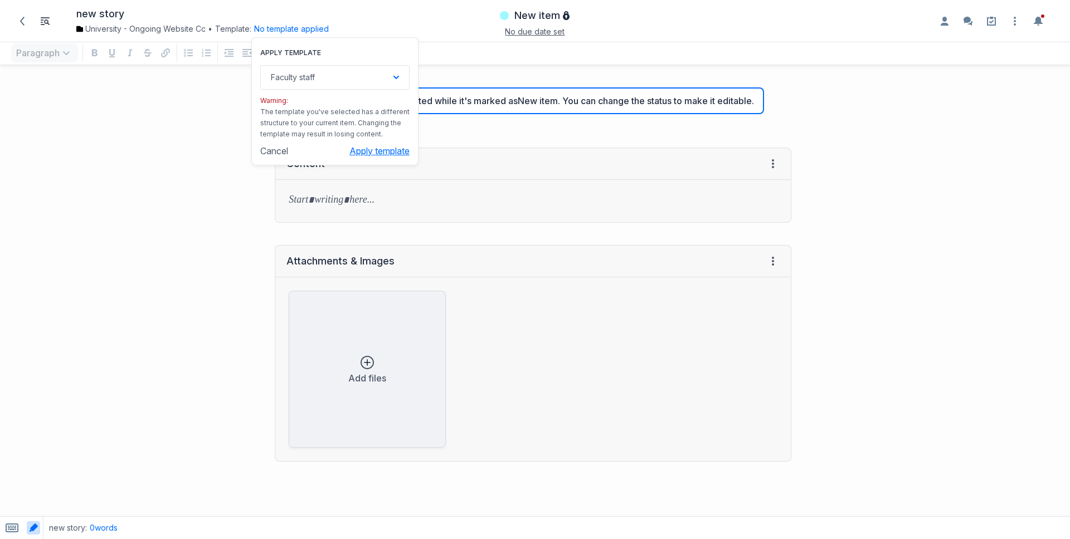
click at [385, 150] on button "Apply template" at bounding box center [379, 150] width 60 height 11
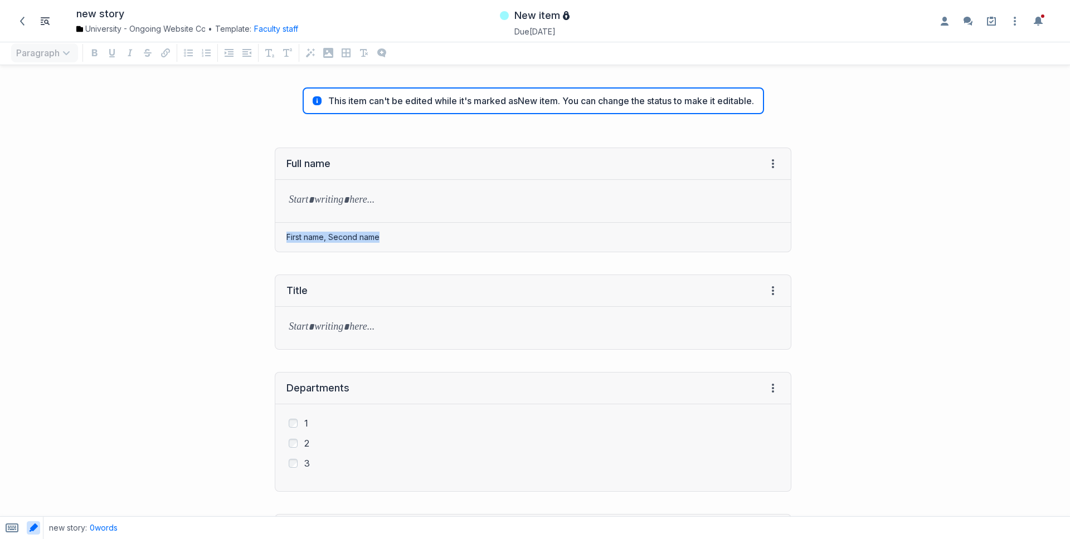
drag, startPoint x: 421, startPoint y: 239, endPoint x: 266, endPoint y: 230, distance: 154.6
click at [266, 230] on div "Full name View HTML View history → Tab to insert Enter a prompt Submit First na…" at bounding box center [401, 200] width 791 height 127
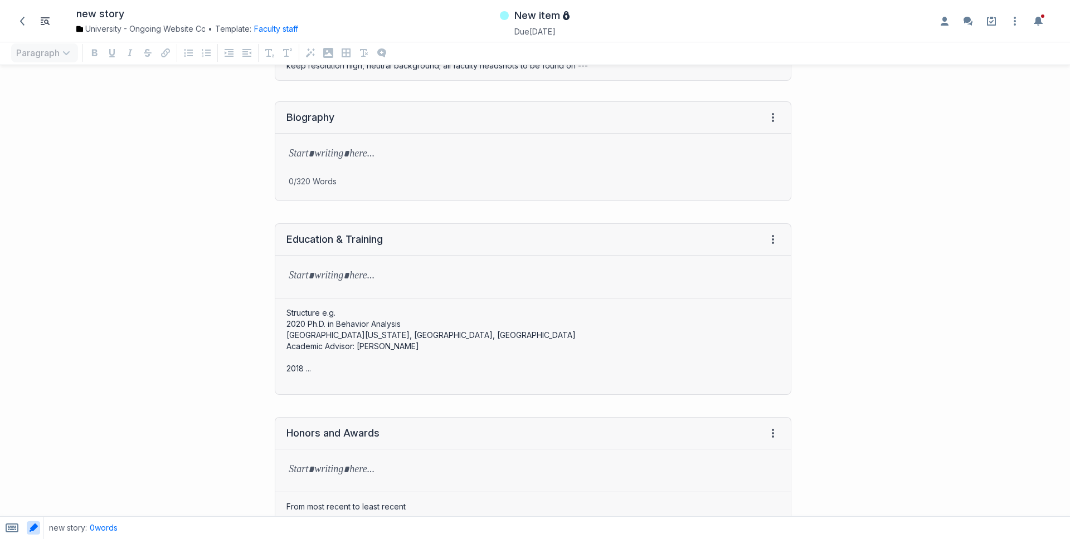
scroll to position [841, 0]
drag, startPoint x: 295, startPoint y: 269, endPoint x: 381, endPoint y: 280, distance: 86.0
click at [381, 280] on p "grid" at bounding box center [533, 277] width 489 height 16
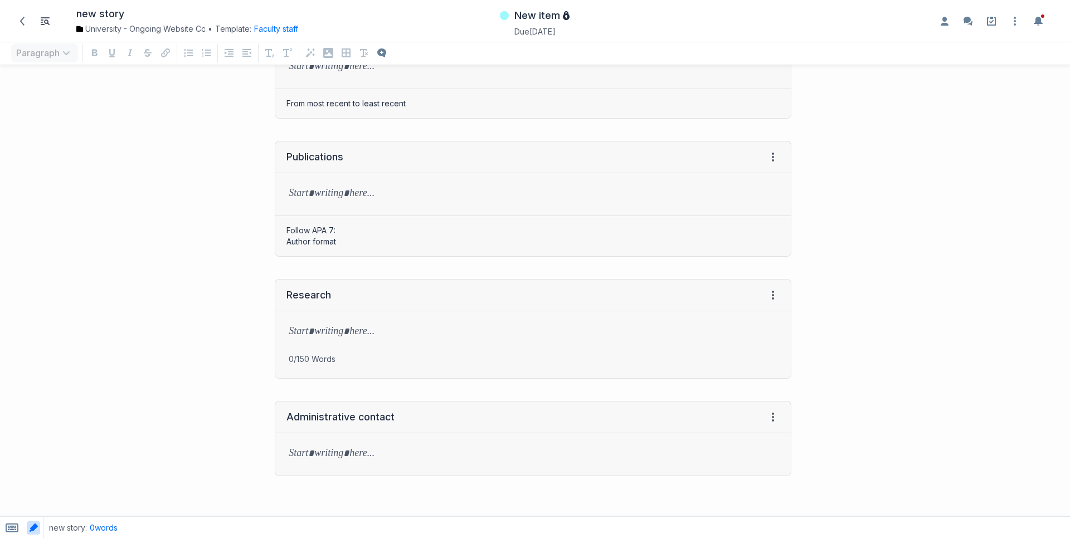
scroll to position [1278, 0]
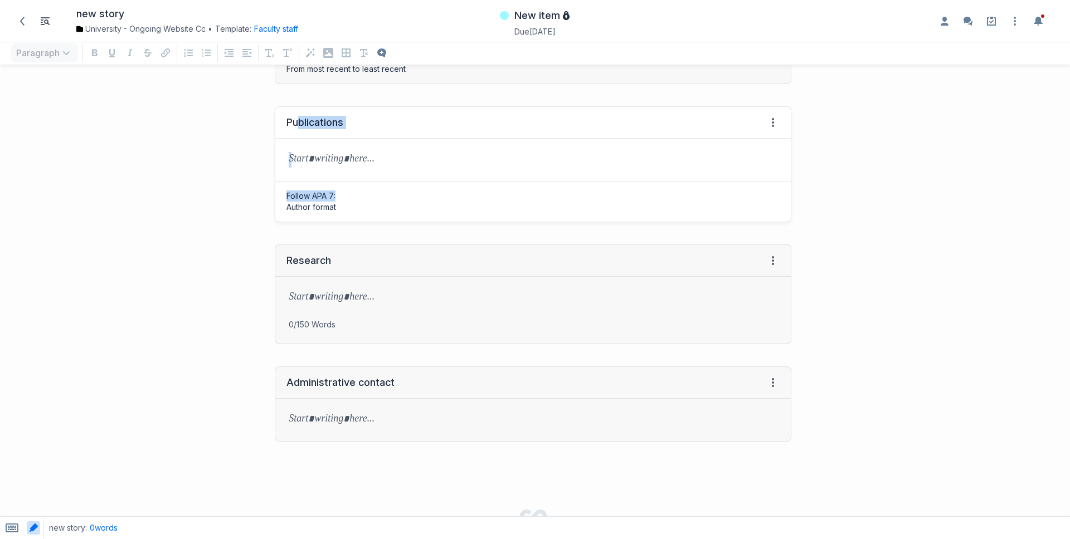
drag, startPoint x: 296, startPoint y: 127, endPoint x: 441, endPoint y: 200, distance: 162.2
click at [441, 200] on div "Publications View HTML View history → Tab to insert Enter a prompt Submit Follo…" at bounding box center [533, 164] width 517 height 116
click at [553, 14] on span "New item" at bounding box center [537, 15] width 46 height 13
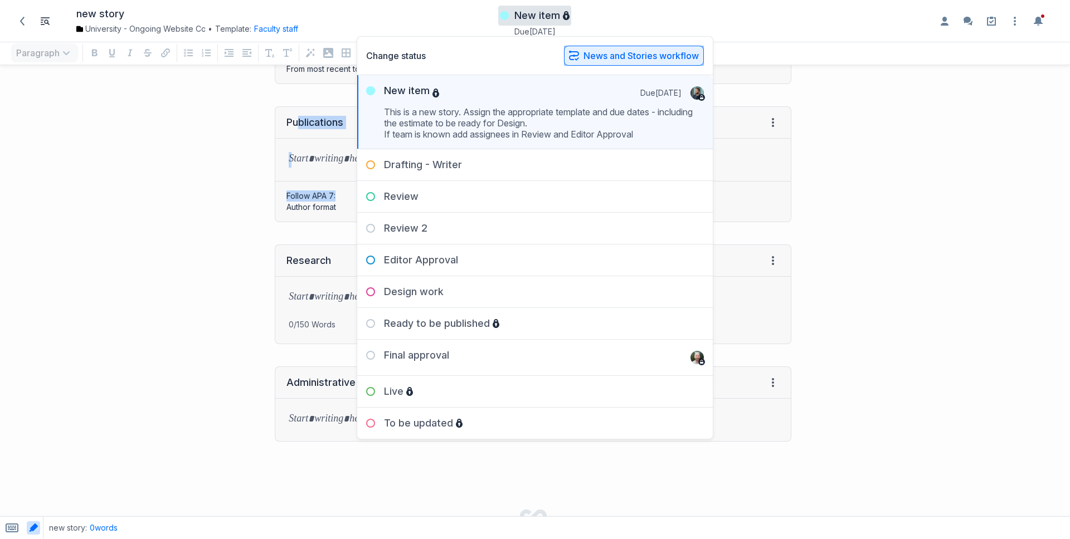
click at [670, 46] on button "News and Stories workflow" at bounding box center [634, 56] width 140 height 20
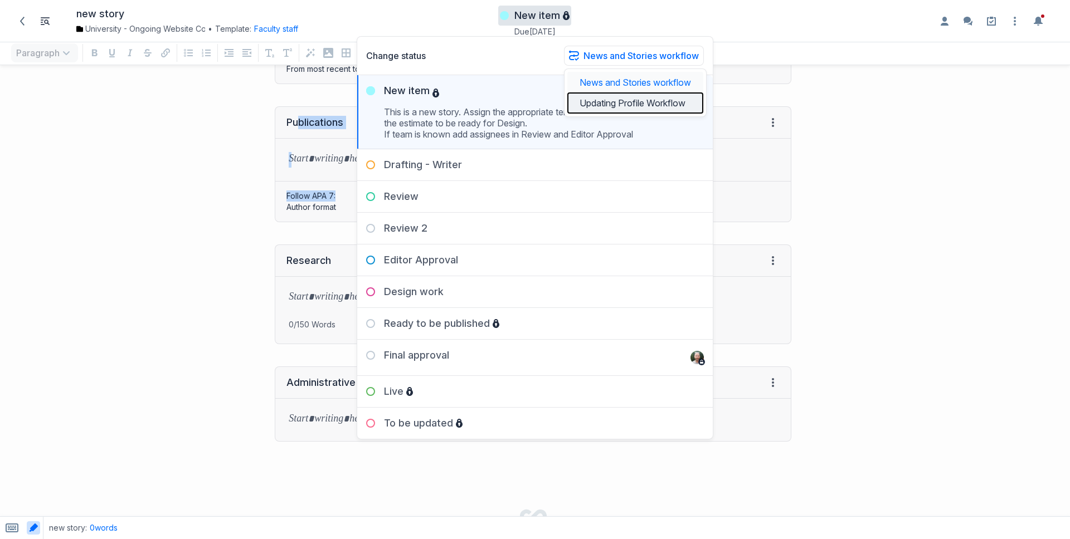
click at [649, 103] on button "Updating Profile Workflow" at bounding box center [635, 103] width 136 height 21
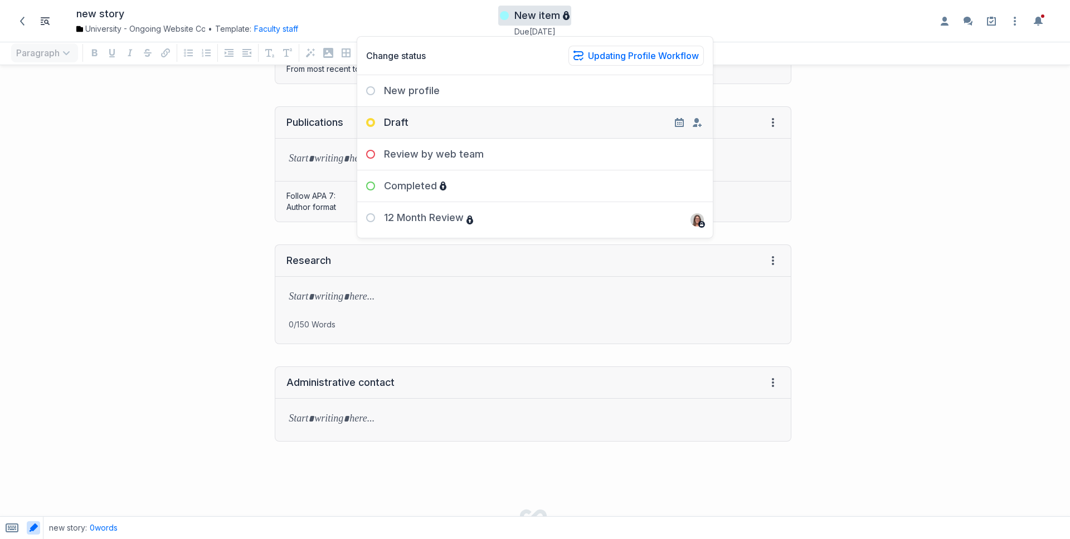
click at [544, 121] on div "Draft" at bounding box center [535, 118] width 356 height 22
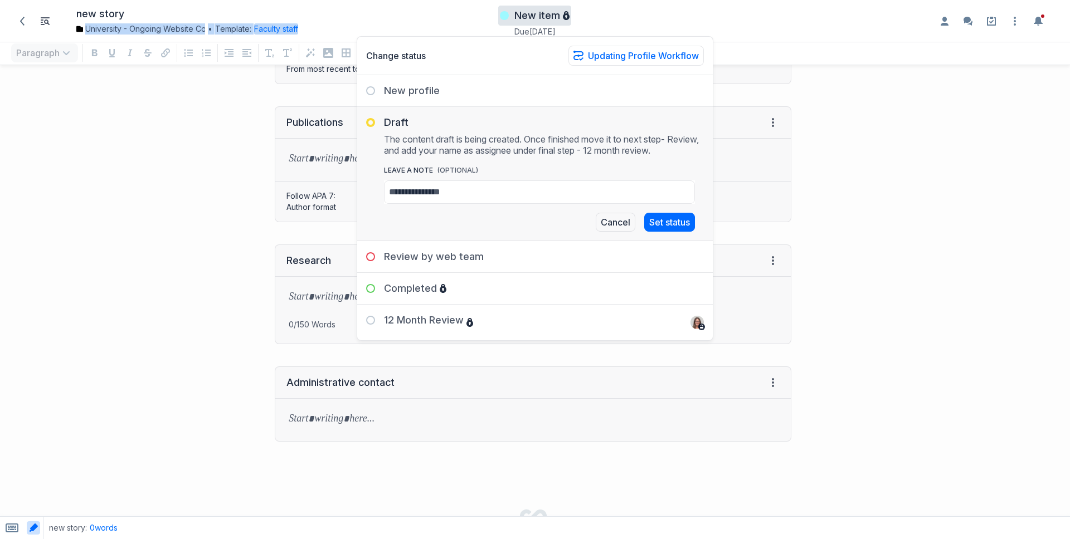
drag, startPoint x: 330, startPoint y: 30, endPoint x: 338, endPoint y: 34, distance: 8.7
click at [338, 34] on div "new story University - Ongoing Website Content • Template: Faculty staff Change…" at bounding box center [214, 20] width 277 height 27
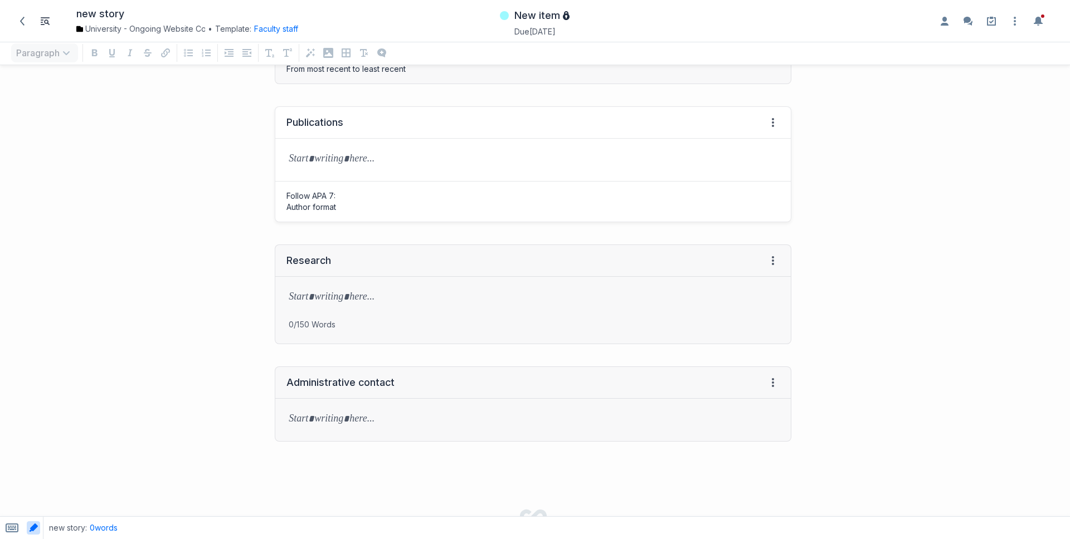
click at [363, 169] on div "grid" at bounding box center [532, 160] width 515 height 42
drag, startPoint x: 215, startPoint y: 29, endPoint x: 268, endPoint y: 28, distance: 52.9
click at [268, 28] on div "University - Ongoing Website Content • Template: Faculty staff Change template …" at bounding box center [214, 28] width 277 height 11
click at [364, 158] on p "grid" at bounding box center [533, 160] width 489 height 16
click at [21, 23] on icon at bounding box center [22, 21] width 9 height 9
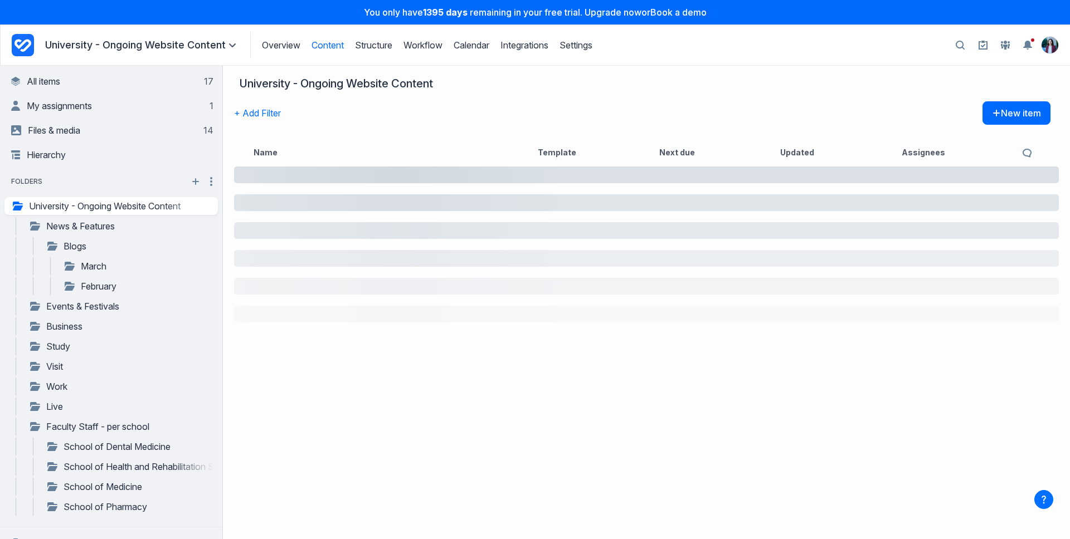
click at [22, 51] on icon "Project Dashboard" at bounding box center [22, 45] width 17 height 13
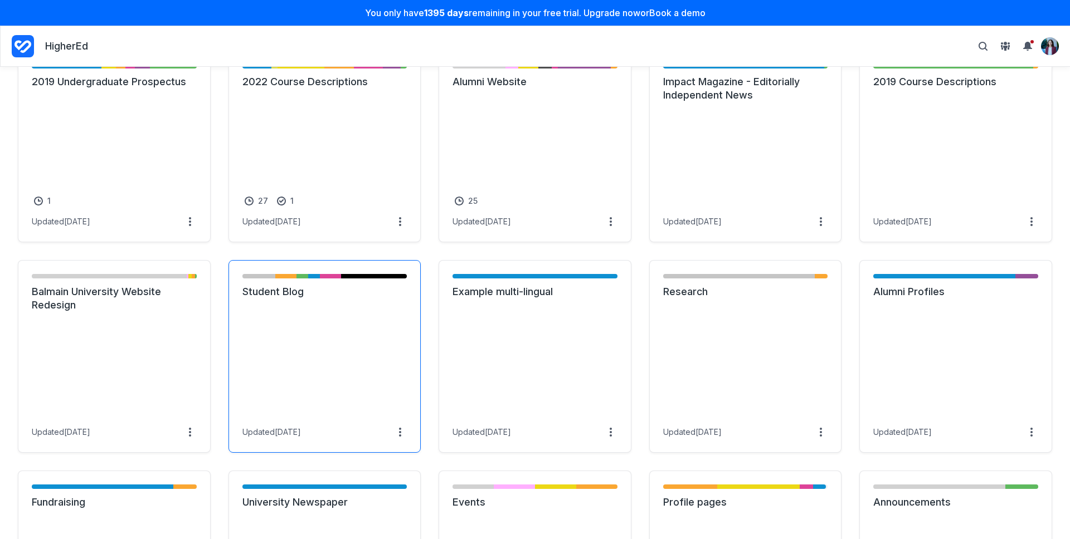
scroll to position [305, 0]
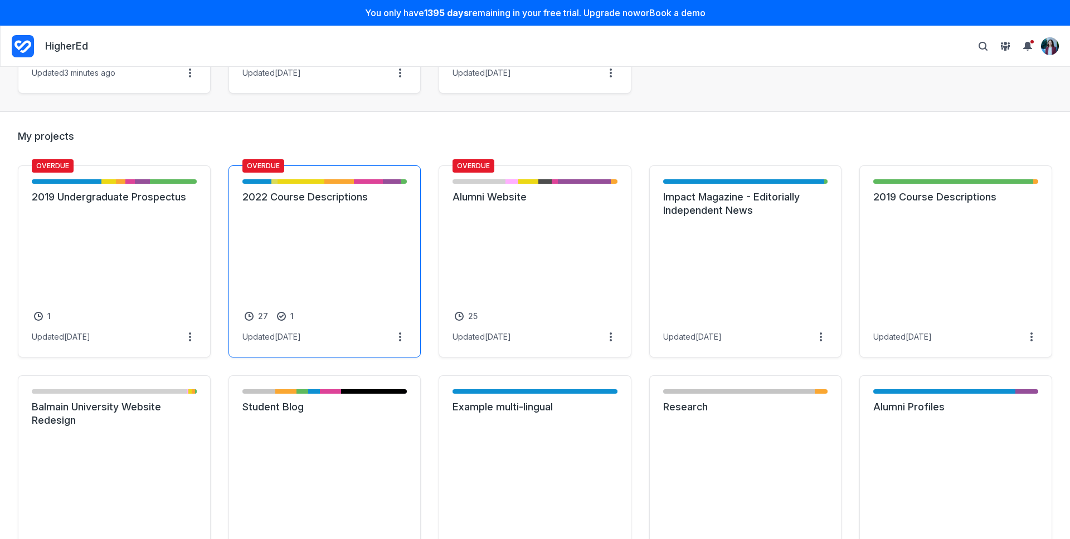
click at [359, 204] on link "2022 Course Descriptions" at bounding box center [324, 197] width 165 height 13
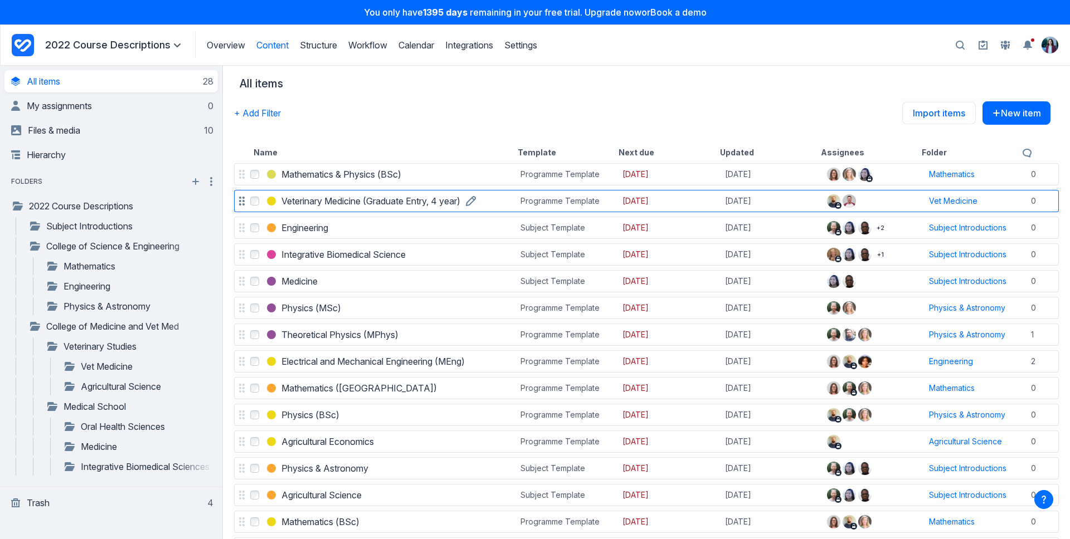
click at [341, 201] on h3 "Veterinary Medicine (Graduate Entry, 4 year)" at bounding box center [370, 200] width 179 height 13
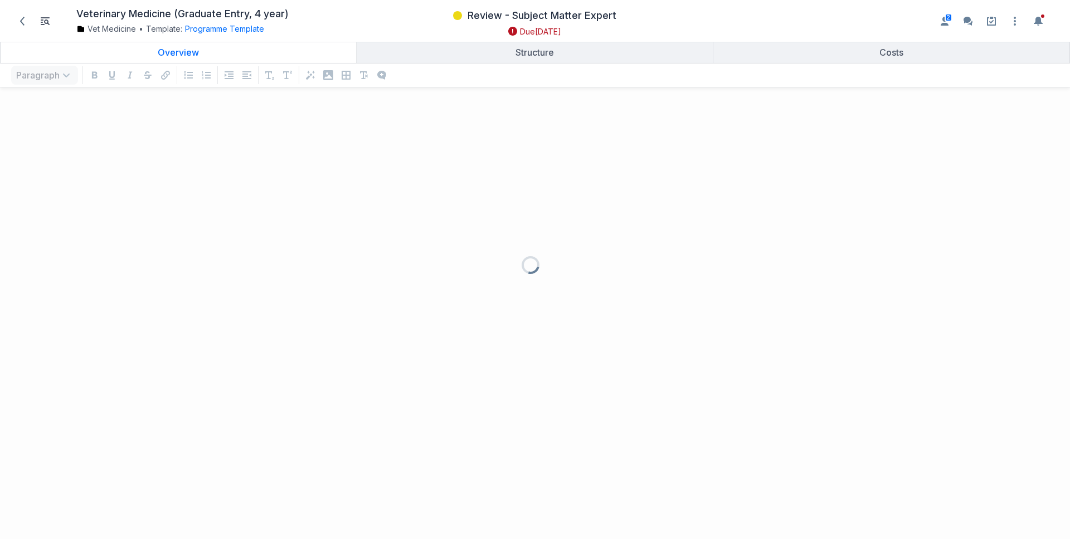
scroll to position [421, 1053]
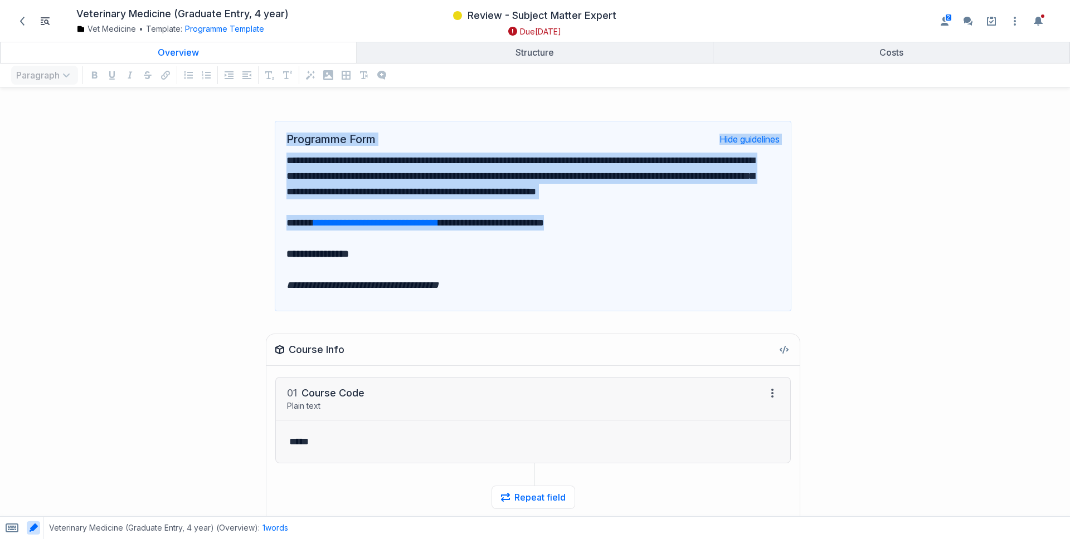
drag, startPoint x: 357, startPoint y: 131, endPoint x: 597, endPoint y: 240, distance: 263.9
click at [607, 230] on div "**********" at bounding box center [533, 216] width 517 height 191
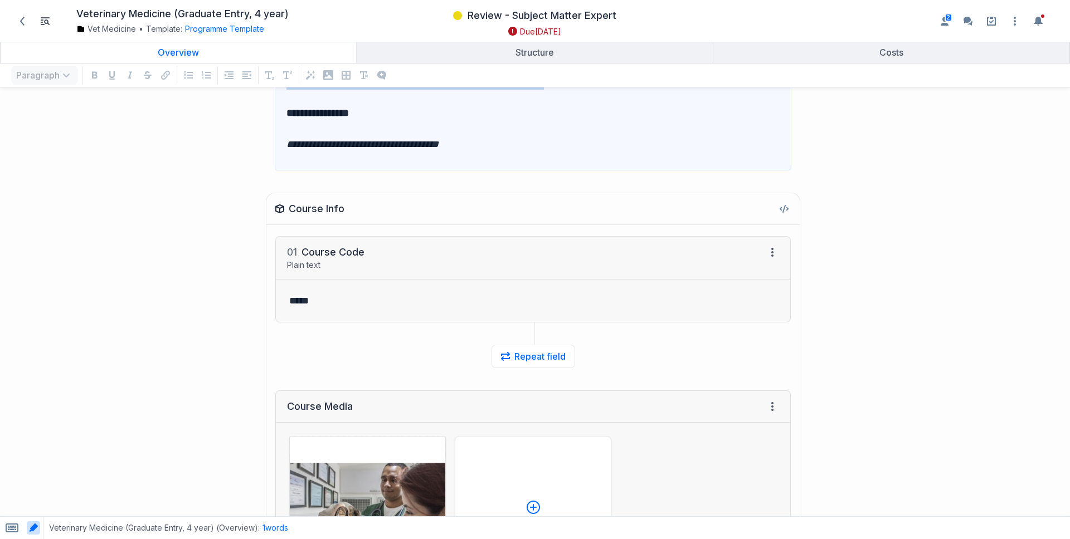
scroll to position [143, 0]
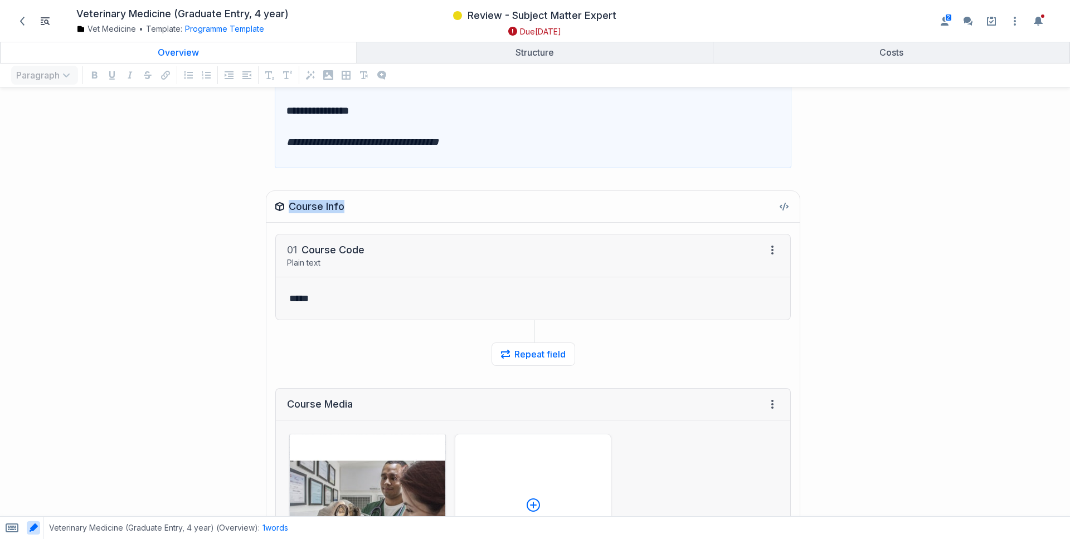
drag, startPoint x: 286, startPoint y: 208, endPoint x: 415, endPoint y: 218, distance: 129.1
click at [415, 216] on div "Course Info" at bounding box center [532, 207] width 533 height 32
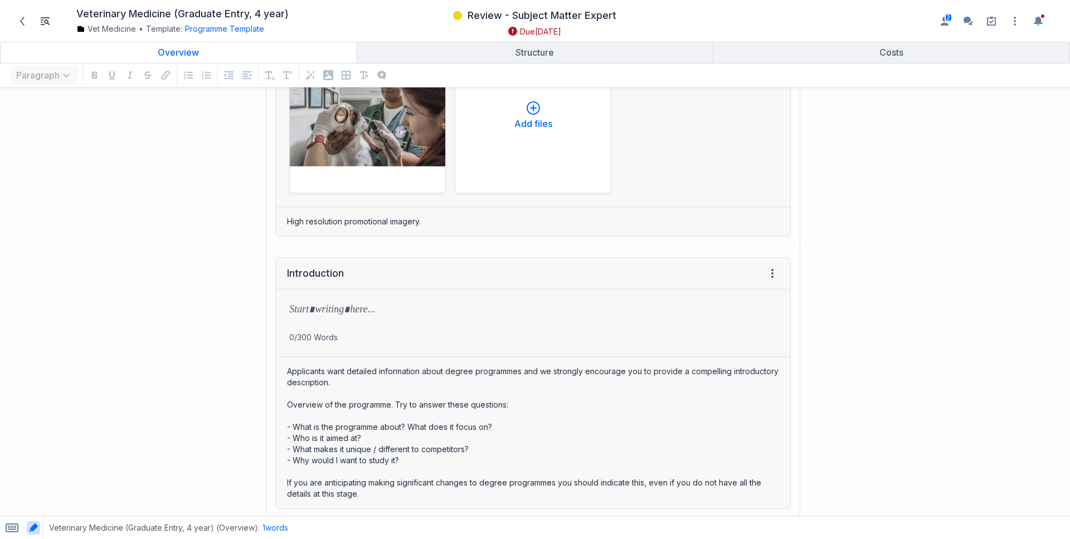
scroll to position [615, 0]
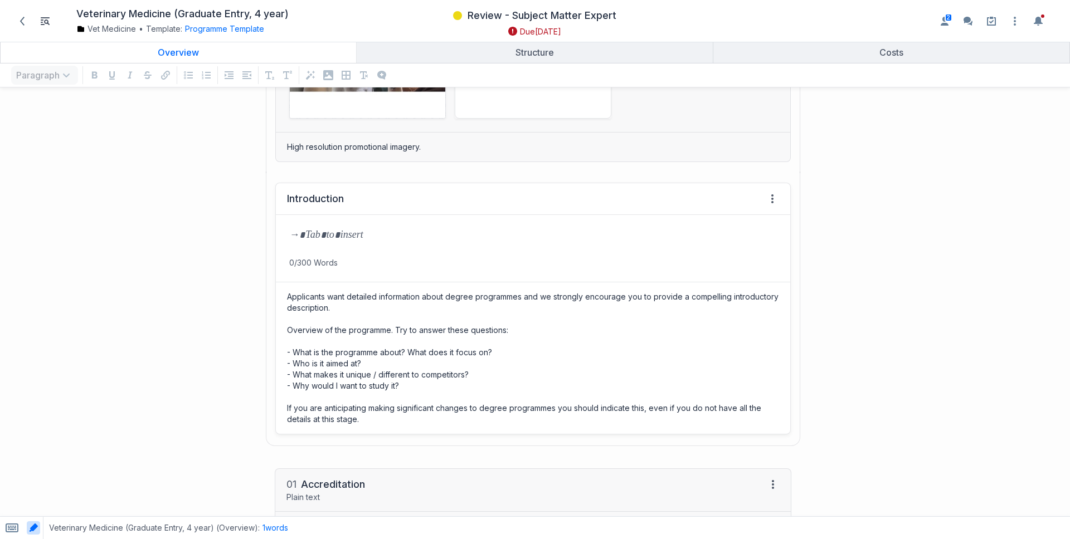
click at [412, 227] on div "grid" at bounding box center [533, 236] width 514 height 42
drag, startPoint x: 345, startPoint y: 259, endPoint x: 297, endPoint y: 260, distance: 47.9
click at [297, 260] on p "0/300 Words" at bounding box center [533, 262] width 514 height 11
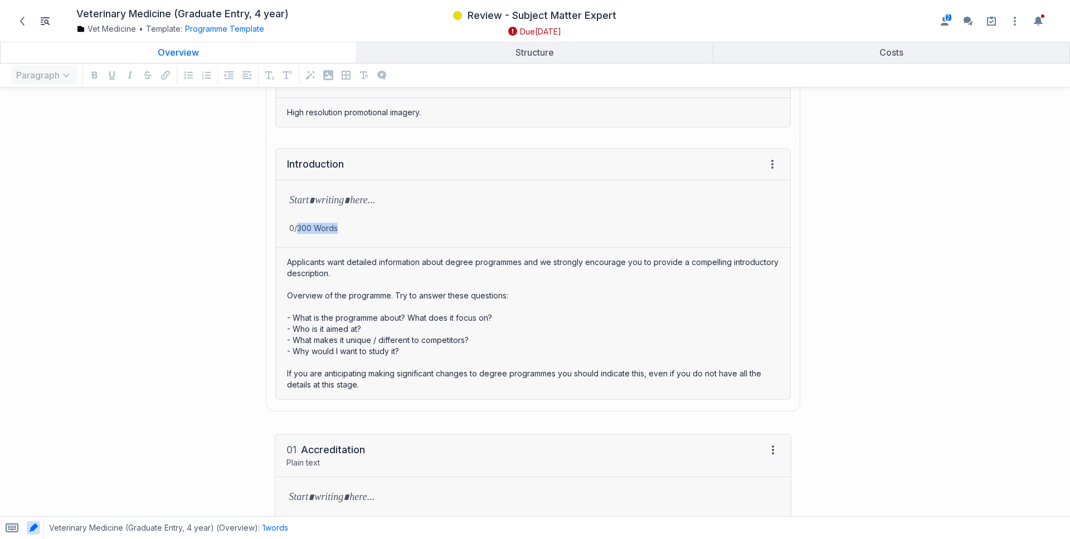
scroll to position [673, 0]
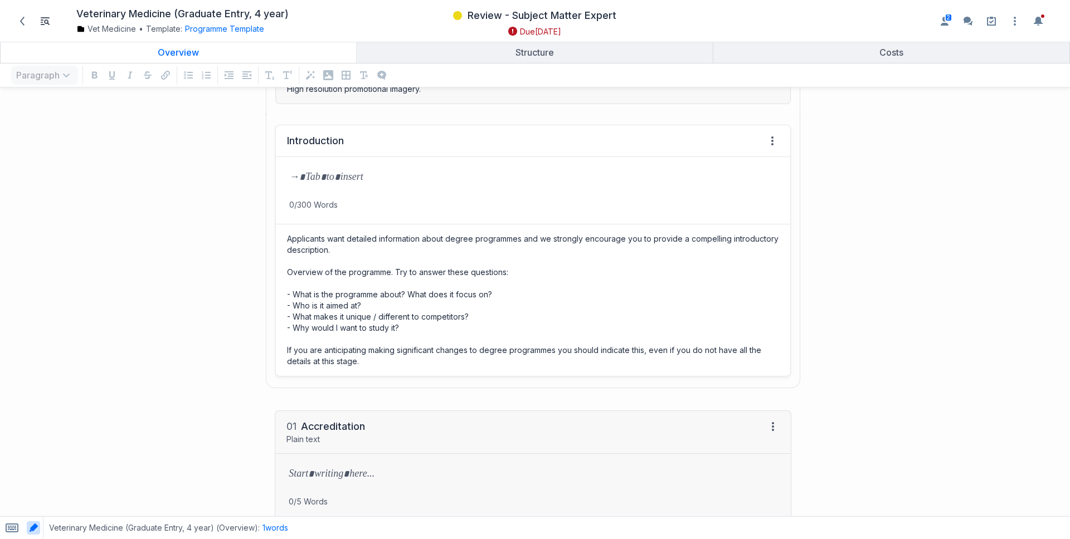
click at [459, 178] on p "grid" at bounding box center [533, 179] width 488 height 16
click at [521, 18] on span "Review - Subject Matter Expert" at bounding box center [542, 15] width 149 height 13
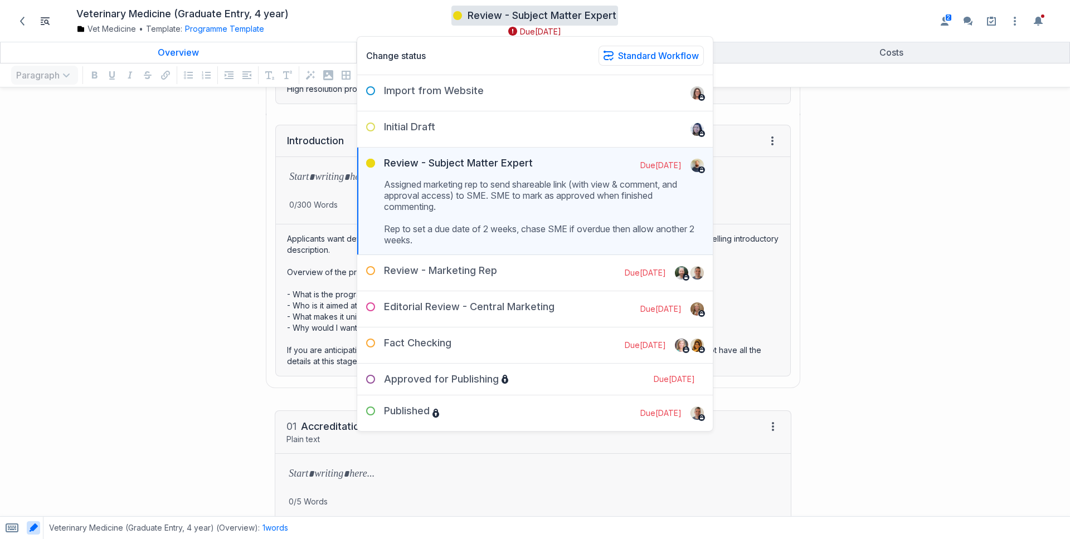
click at [162, 181] on div "Introduction View HTML View history → Tab to insert Enter a prompt Submit 0/300…" at bounding box center [401, 257] width 791 height 286
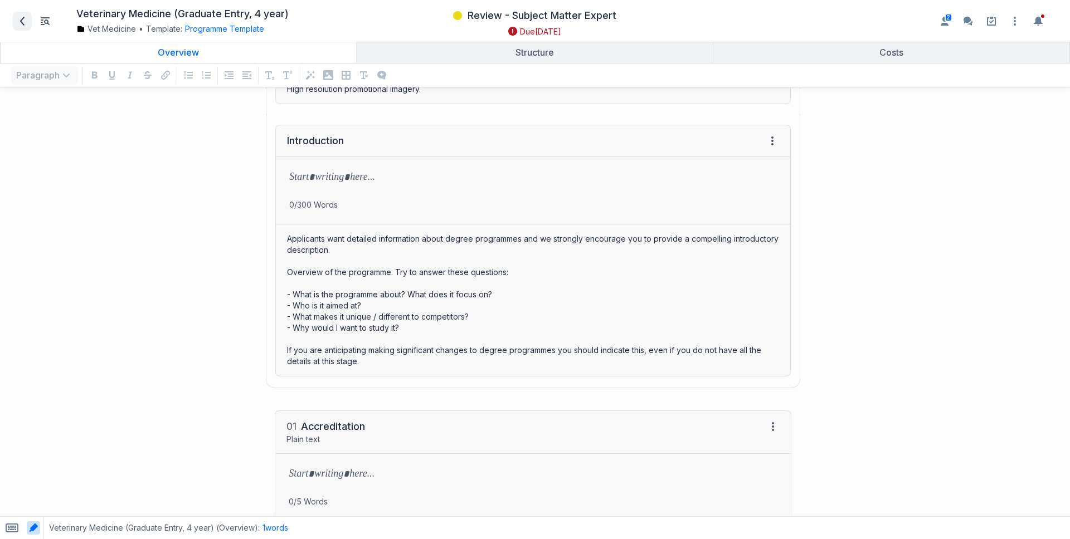
click at [22, 22] on icon at bounding box center [22, 21] width 4 height 9
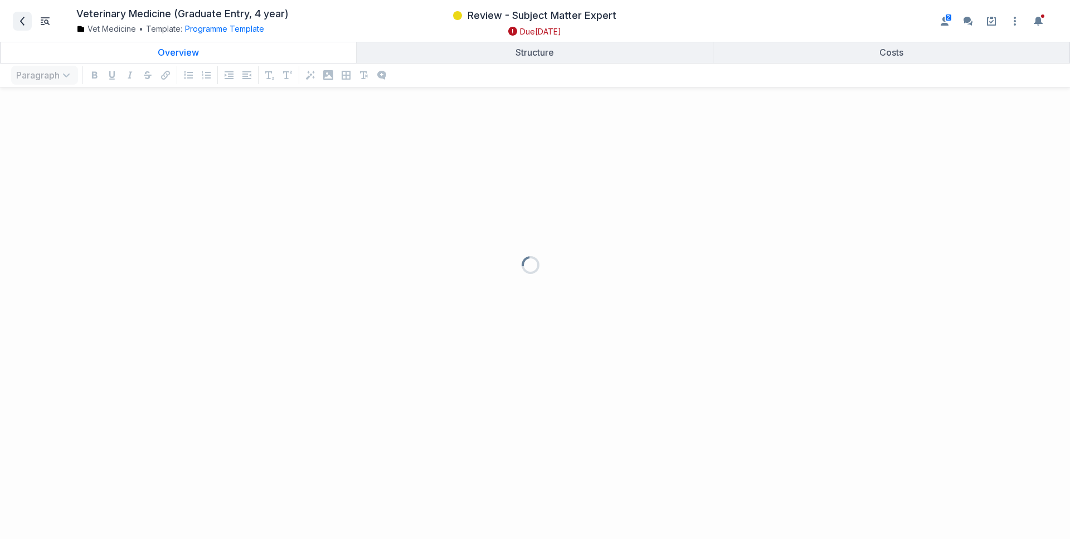
click at [20, 23] on icon at bounding box center [22, 21] width 9 height 9
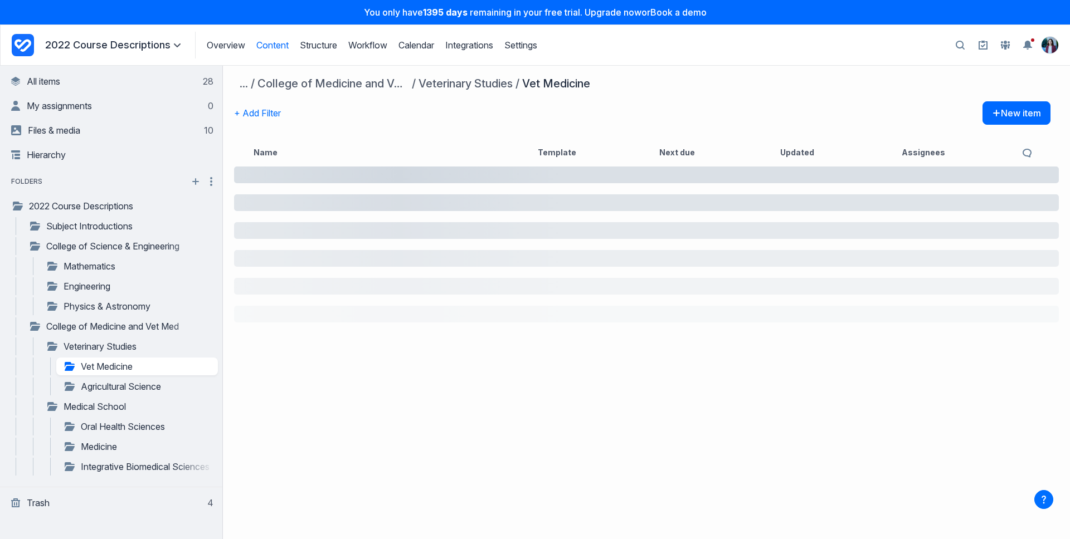
click at [27, 39] on icon "Project Dashboard" at bounding box center [23, 45] width 22 height 22
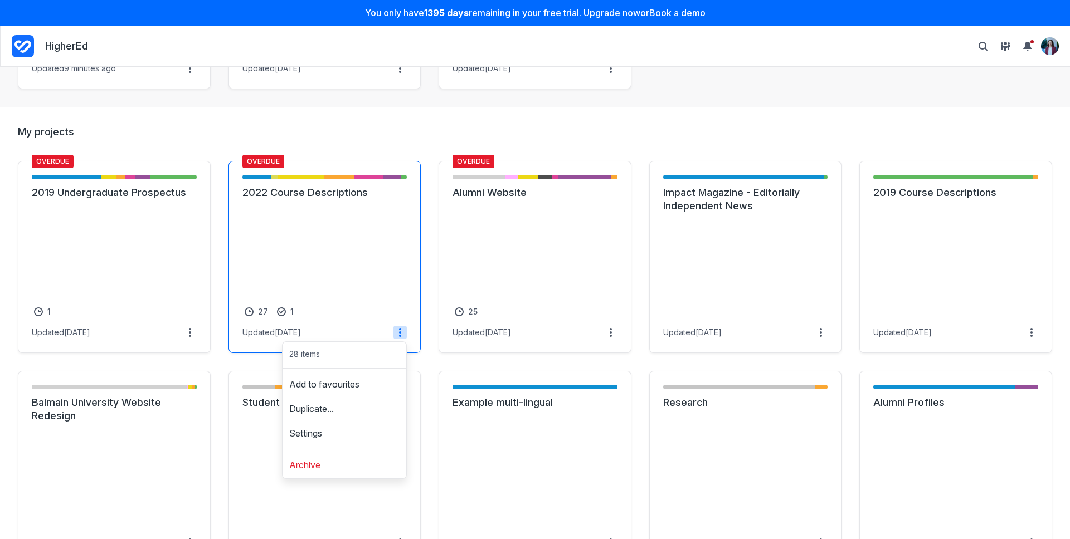
click at [323, 200] on link "2022 Course Descriptions" at bounding box center [324, 192] width 165 height 13
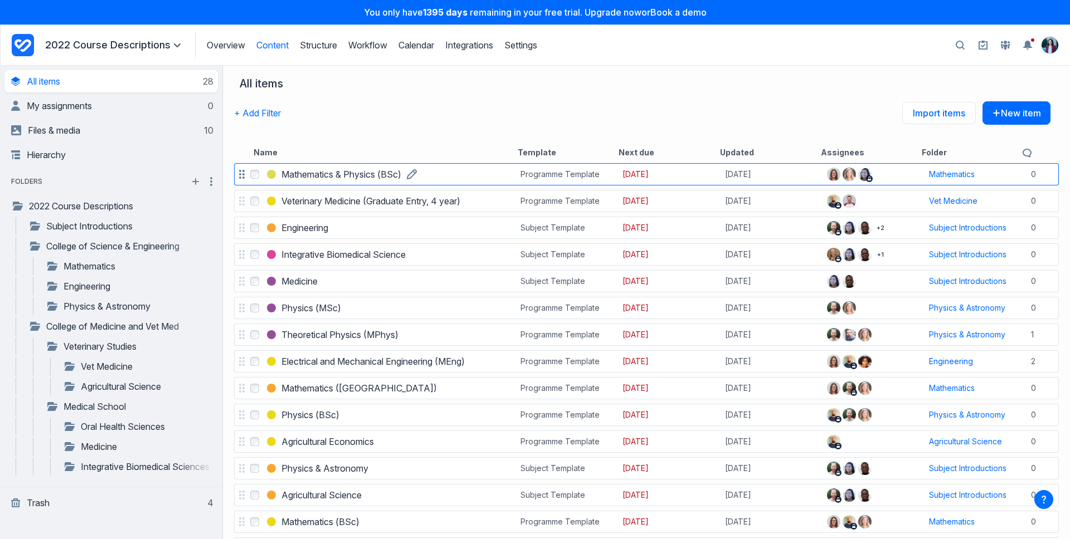
click at [380, 178] on h3 "Mathematics & Physics (BSc)" at bounding box center [341, 174] width 120 height 13
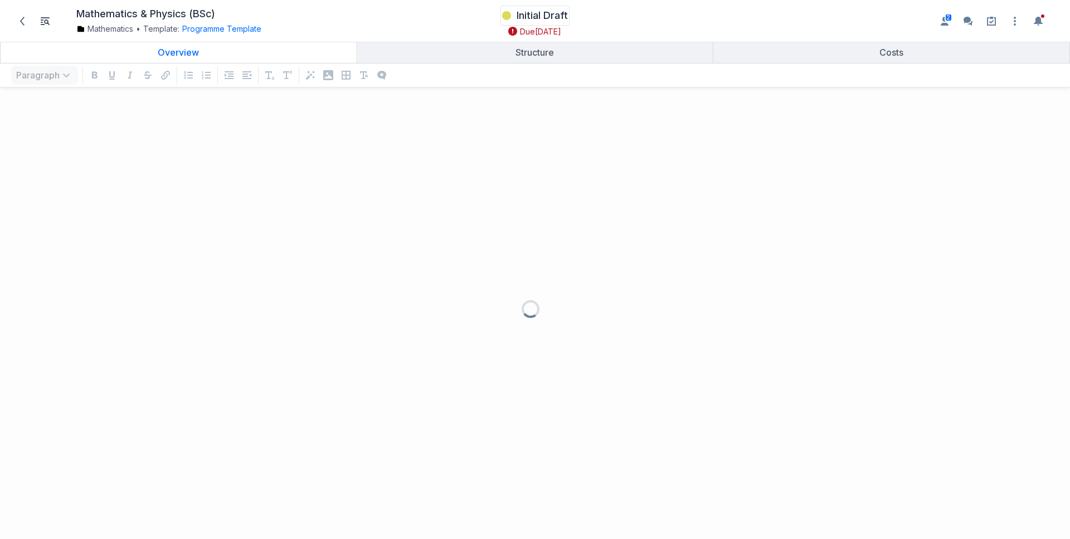
click at [526, 12] on span "Initial Draft" at bounding box center [542, 15] width 51 height 13
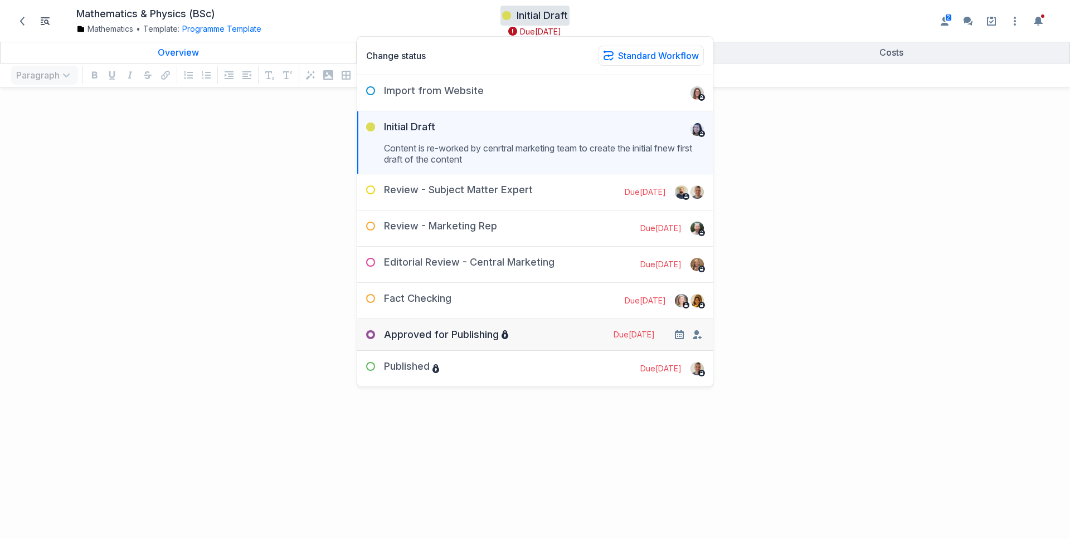
scroll to position [421, 1053]
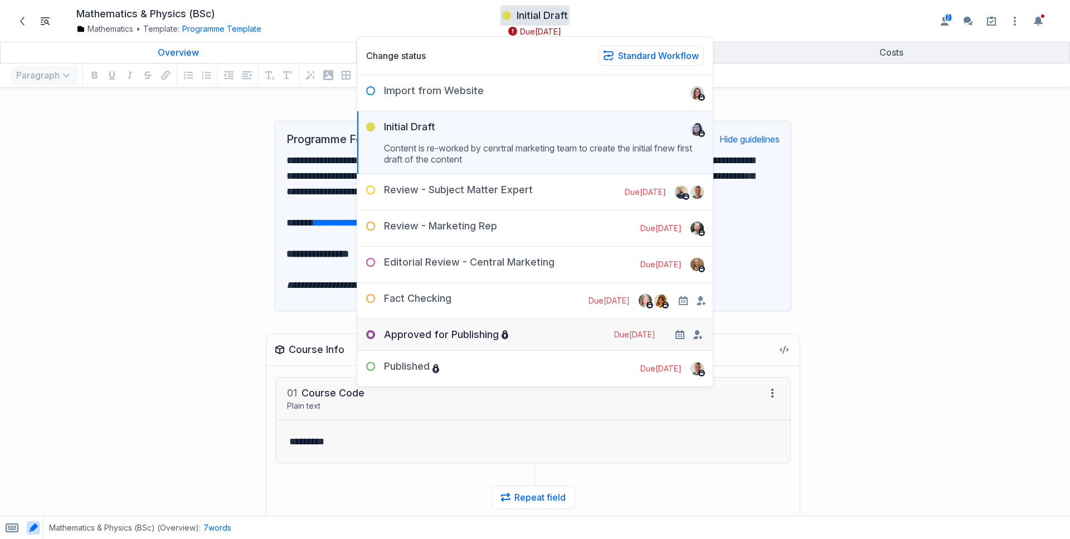
click at [481, 332] on div "Approved for Publishing" at bounding box center [432, 334] width 151 height 13
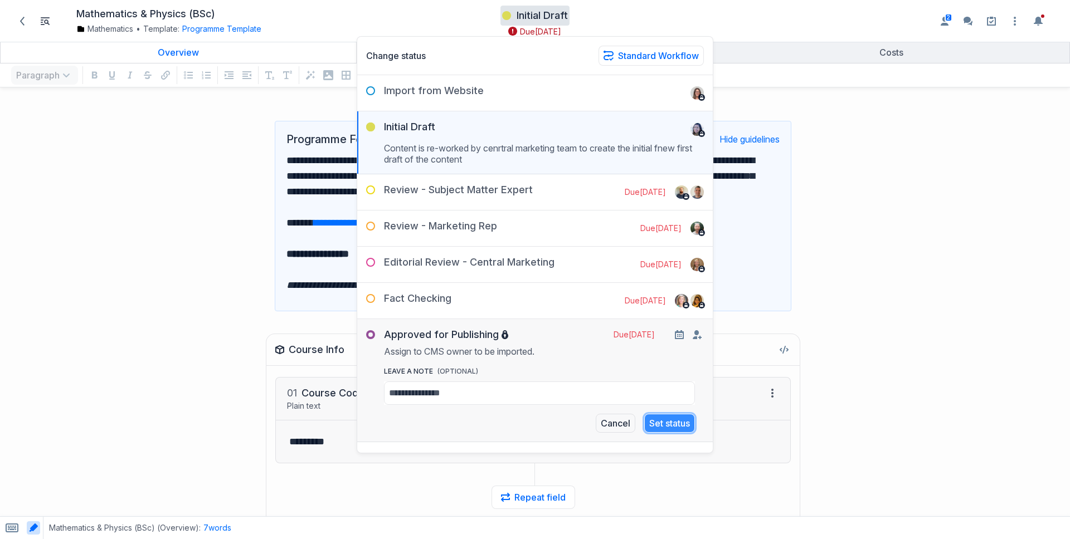
click at [650, 419] on button "Set status" at bounding box center [669, 423] width 51 height 19
click at [1014, 22] on icon "Open item settings" at bounding box center [1014, 20] width 13 height 13
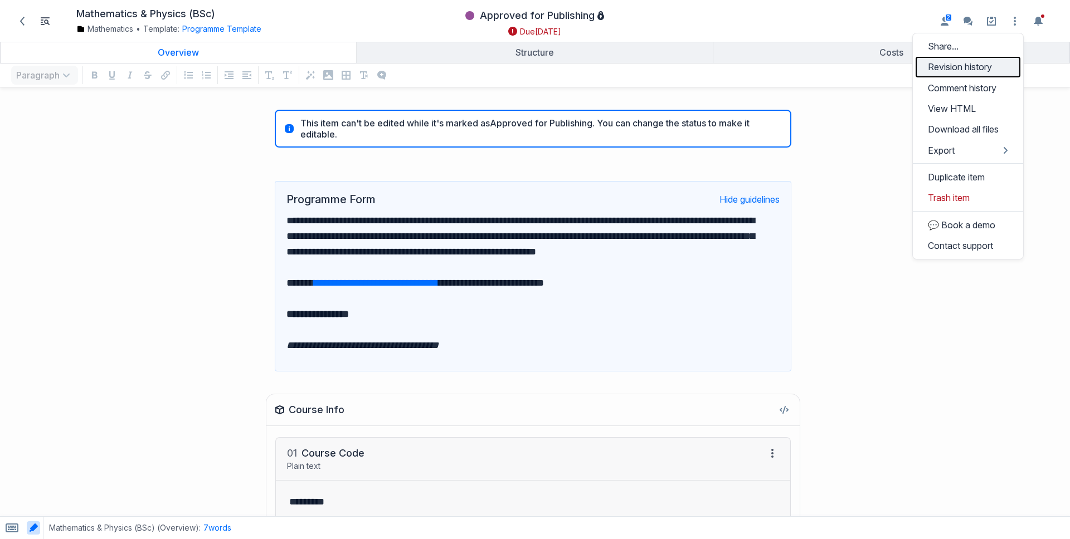
click at [985, 76] on link "Revision history" at bounding box center [968, 67] width 105 height 21
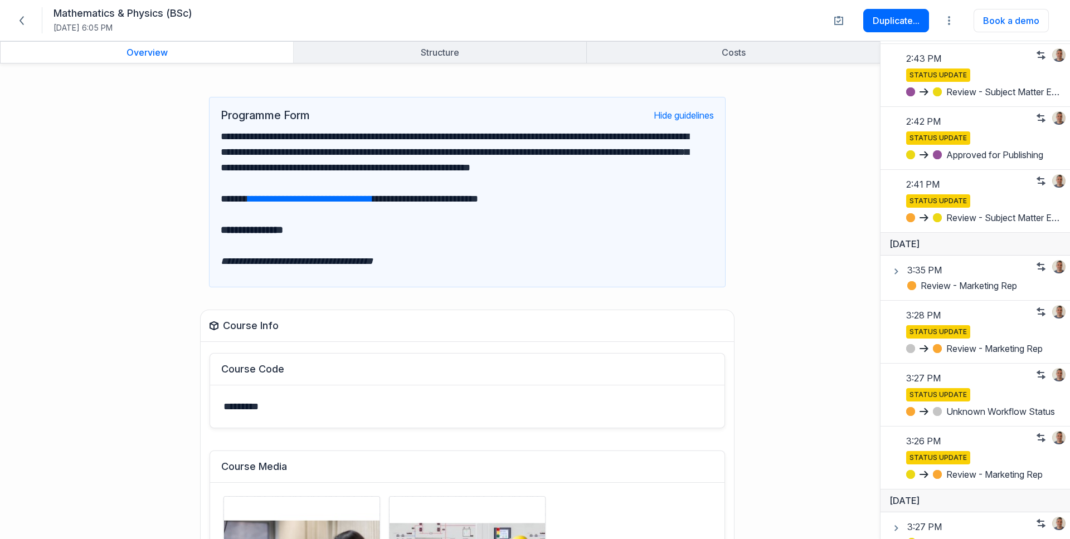
scroll to position [1286, 0]
